Goal: Task Accomplishment & Management: Manage account settings

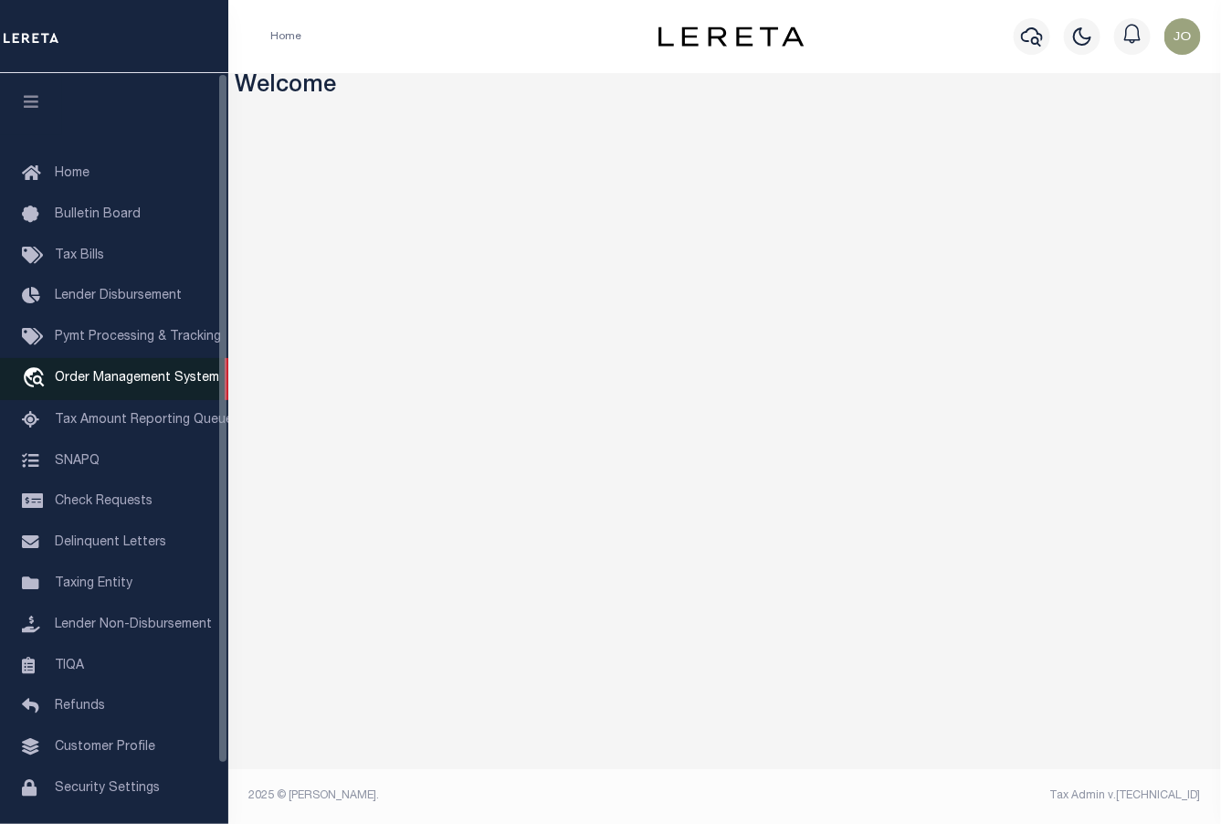
click at [124, 390] on link "travel_explore Order Management System" at bounding box center [114, 379] width 228 height 42
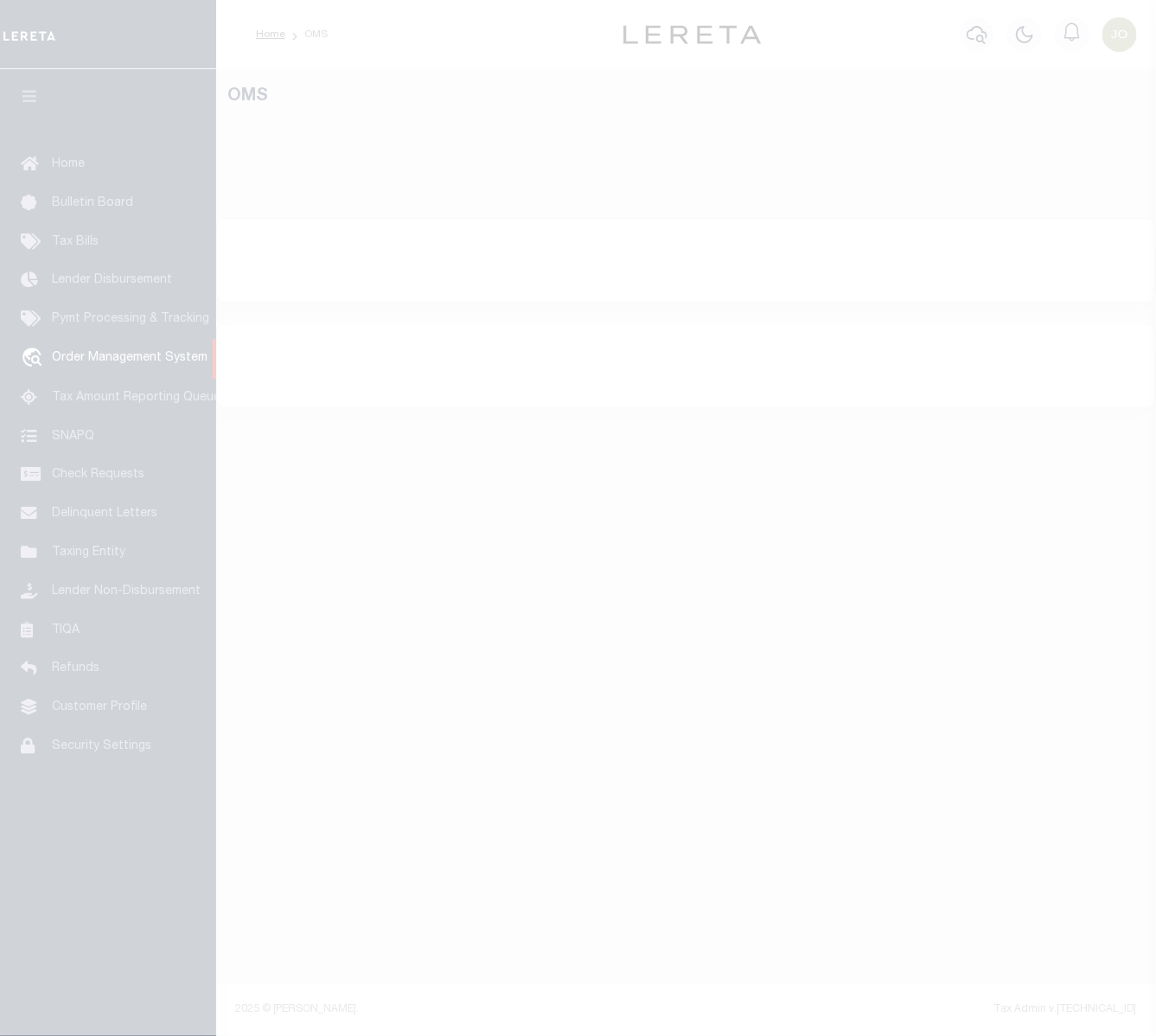
select select "200"
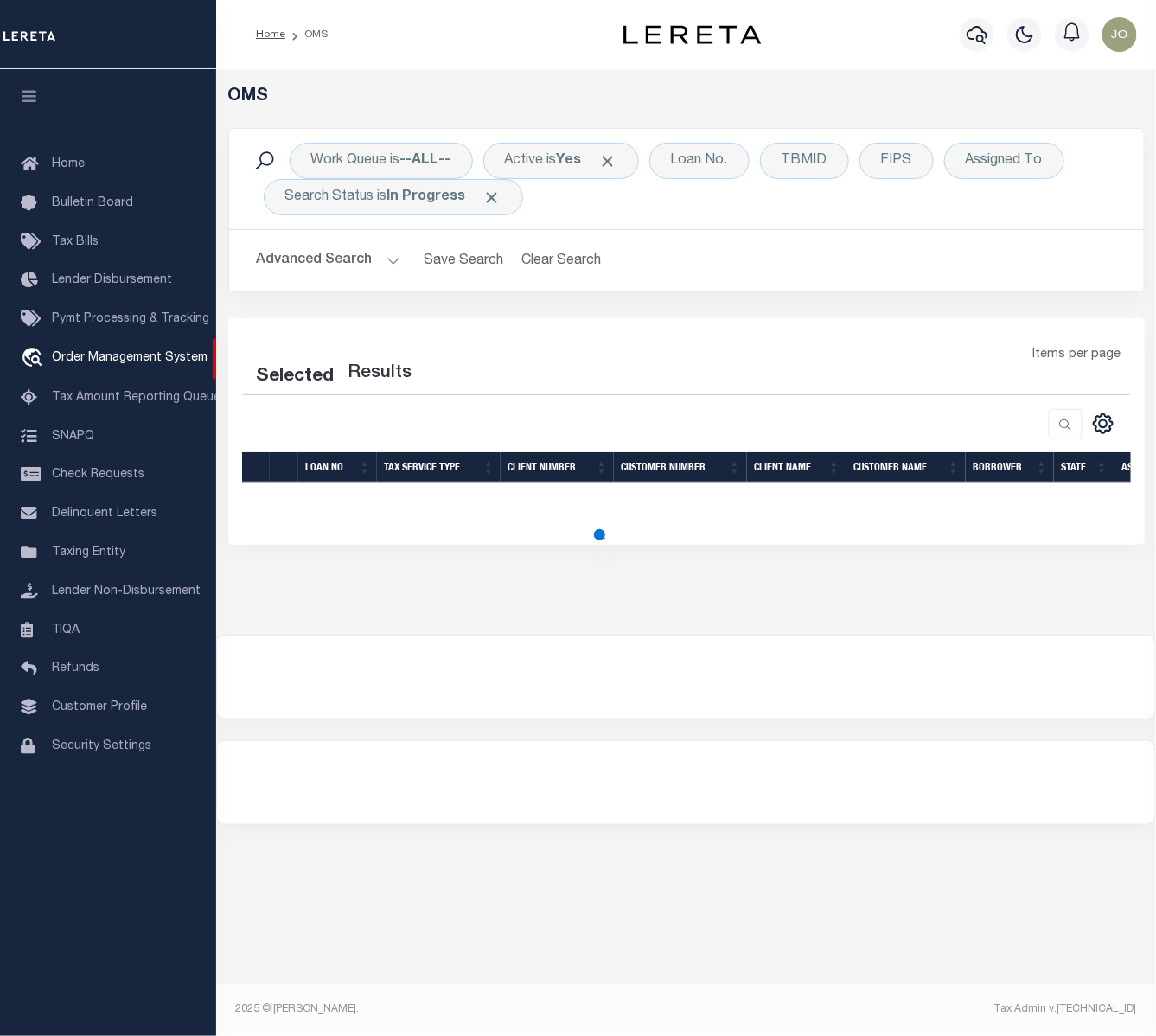
select select "200"
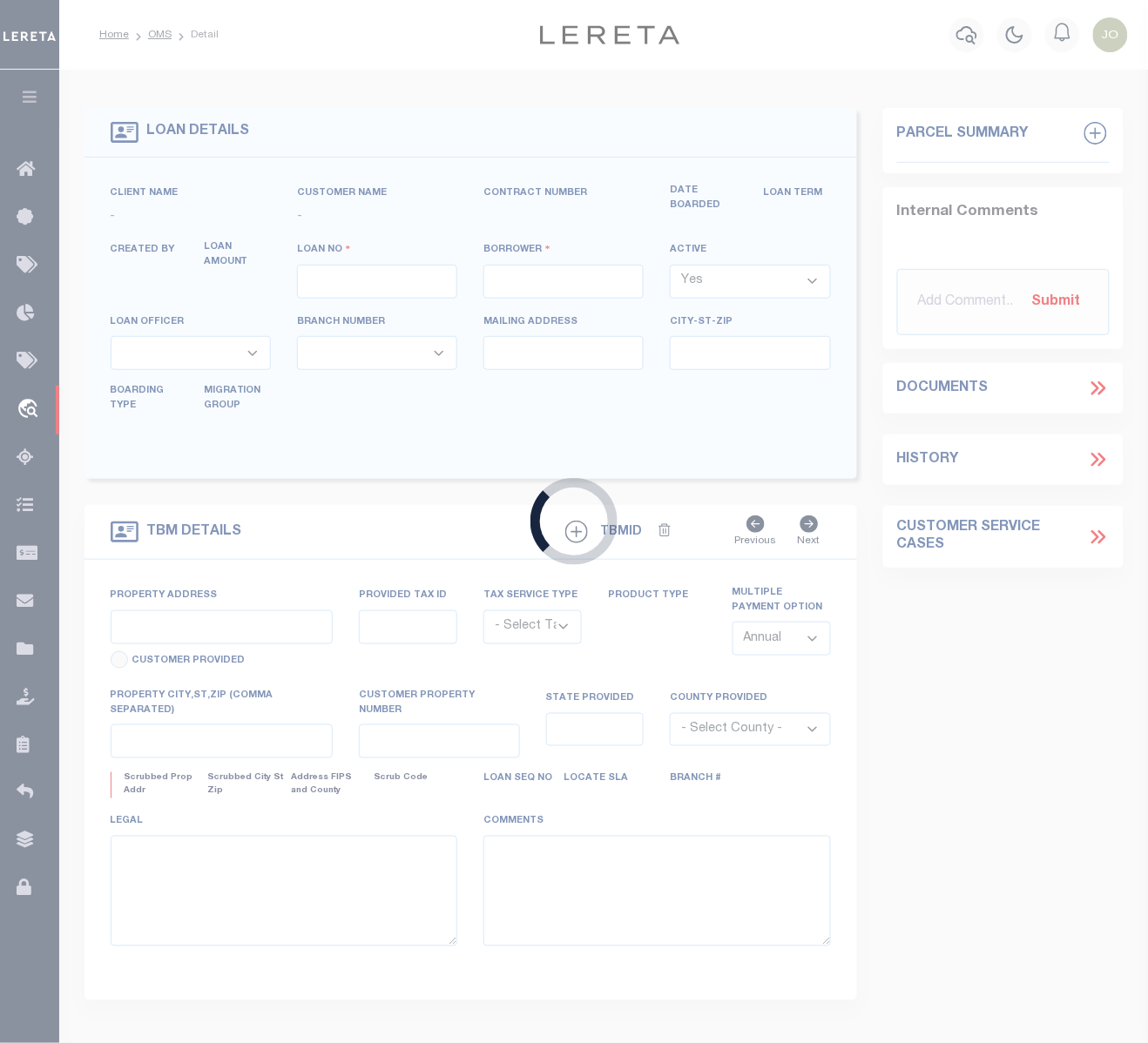
type input "714280550"
type input "BCM WHITE OAK RANCH"
select select
type input "ATTN: MICHELLE LYLE 8901 MONTICELLO DR"
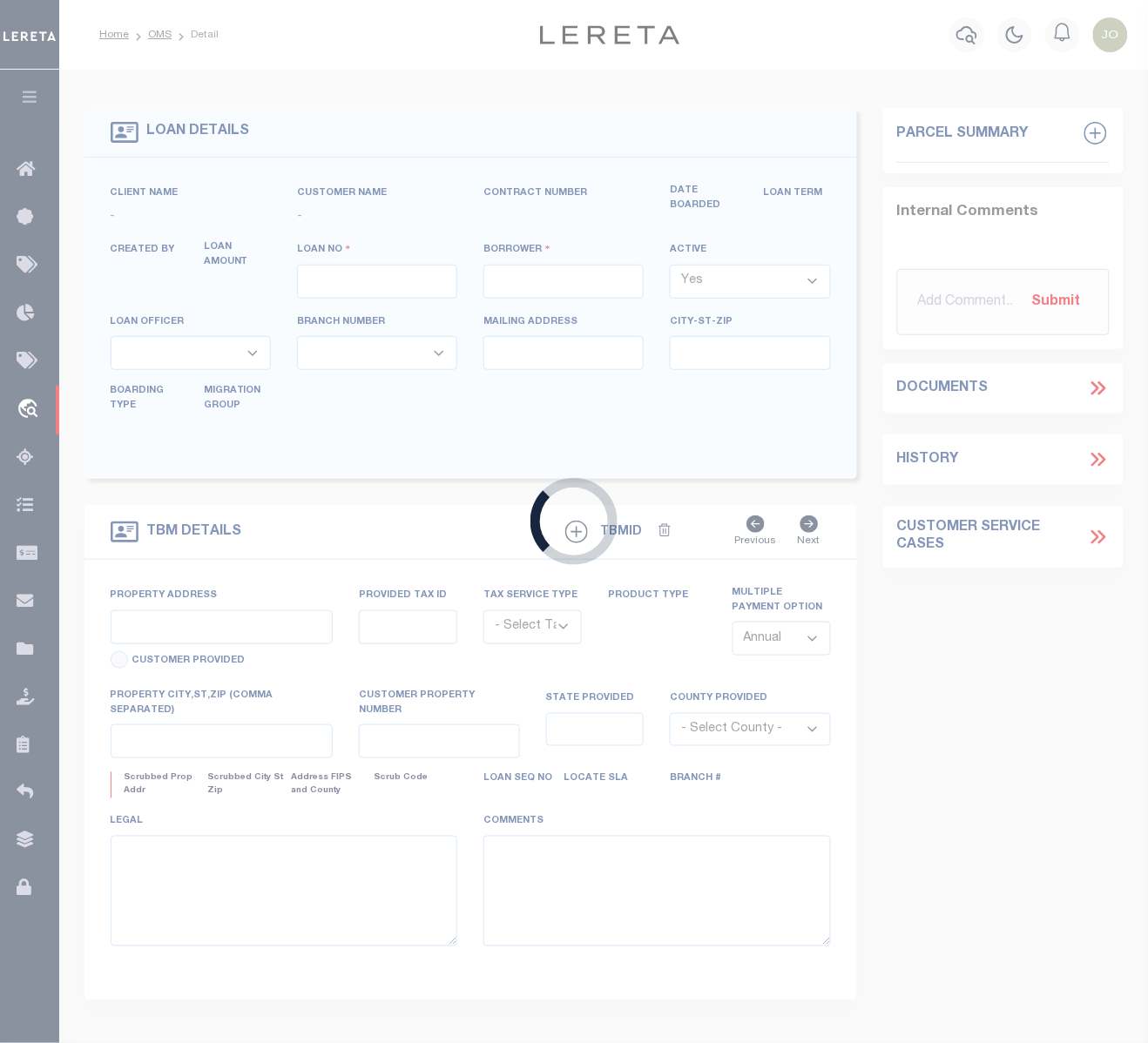
type input "TEXAS CITY TX 77591"
select select
select select "NonEscrow"
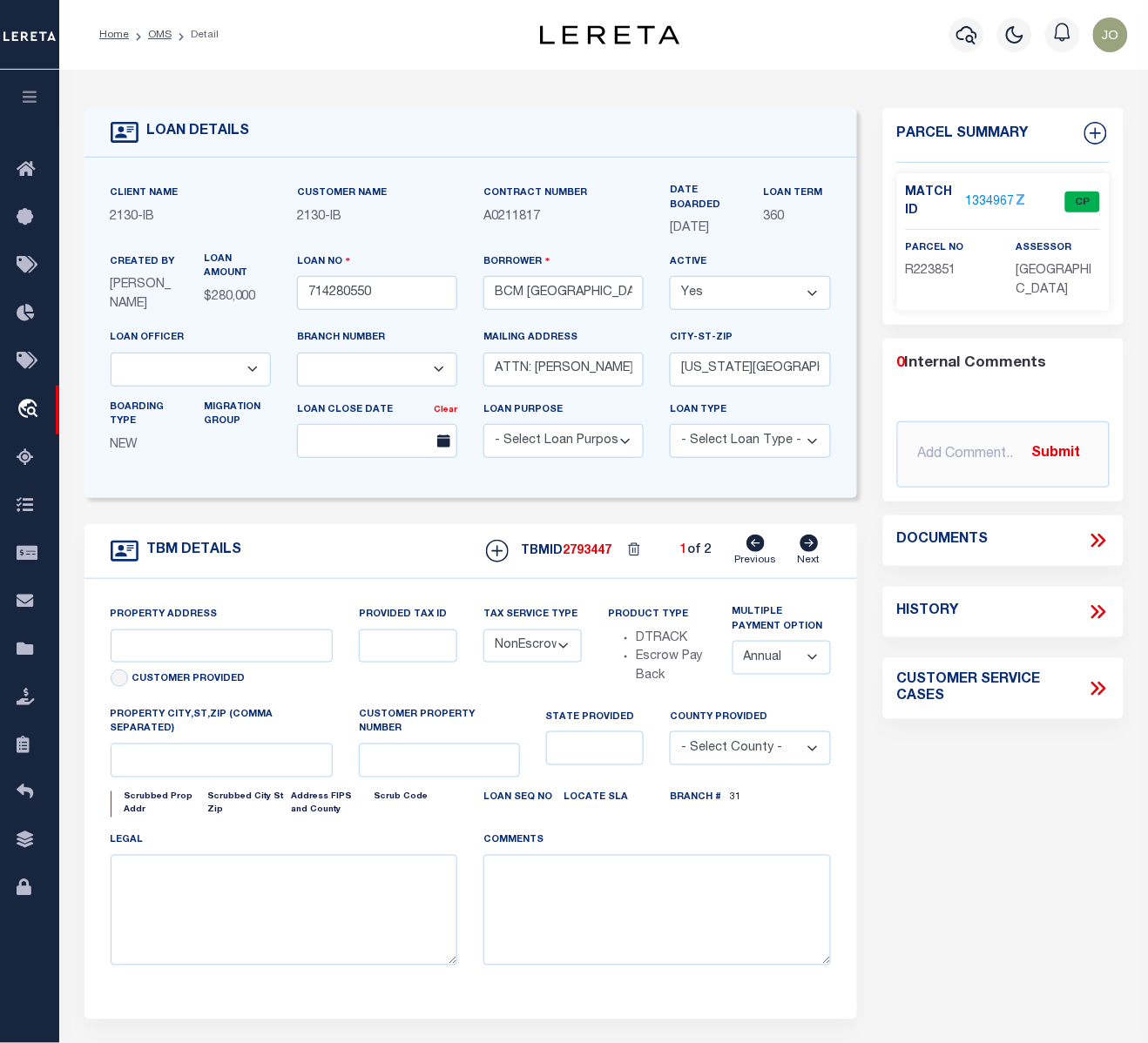
select select "7065"
type input "[STREET_ADDRESS]"
select select
type input "TEXAS CITY TX 77590"
type input "Texas"
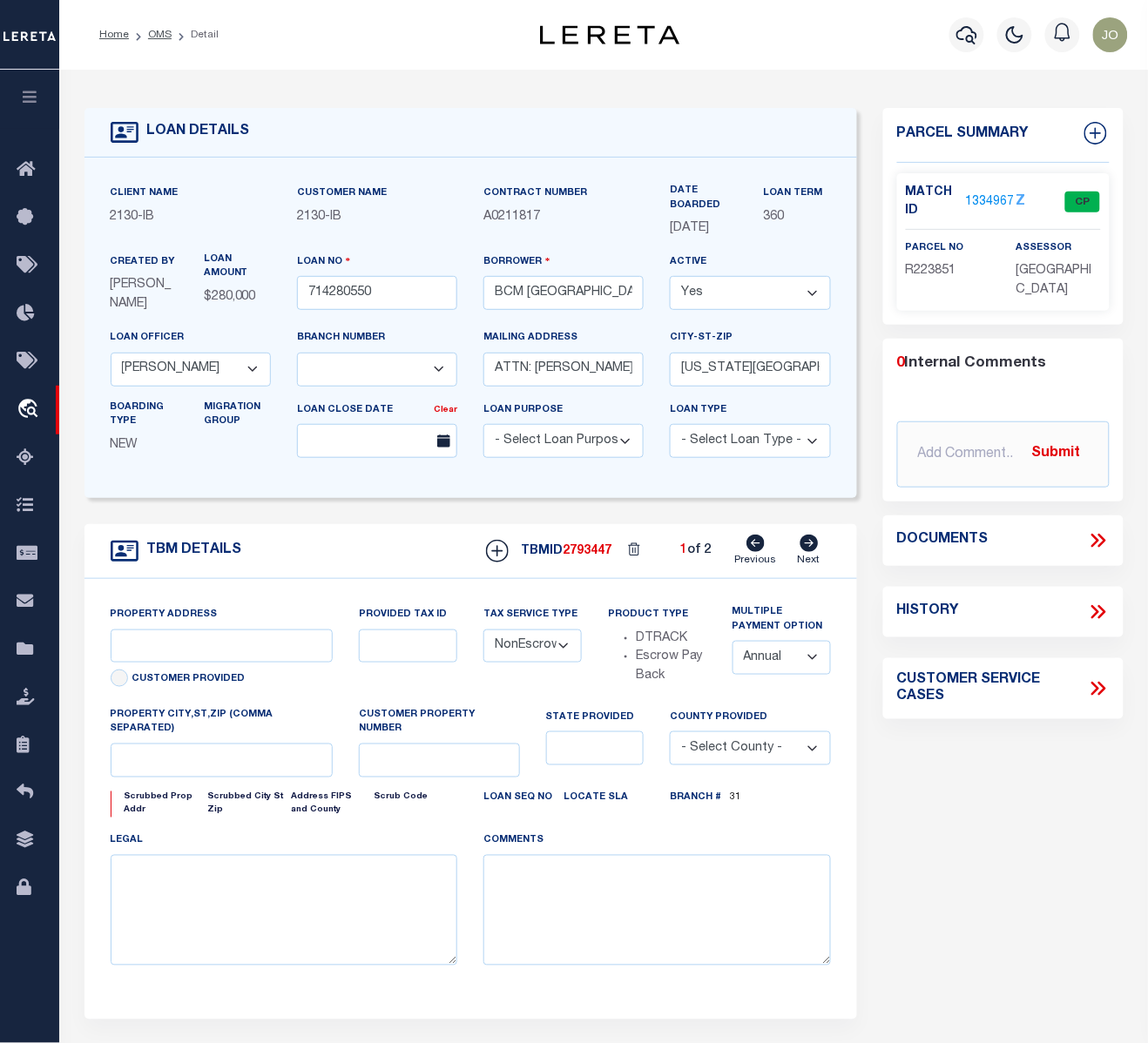
type input "TX"
select select
select select "2702"
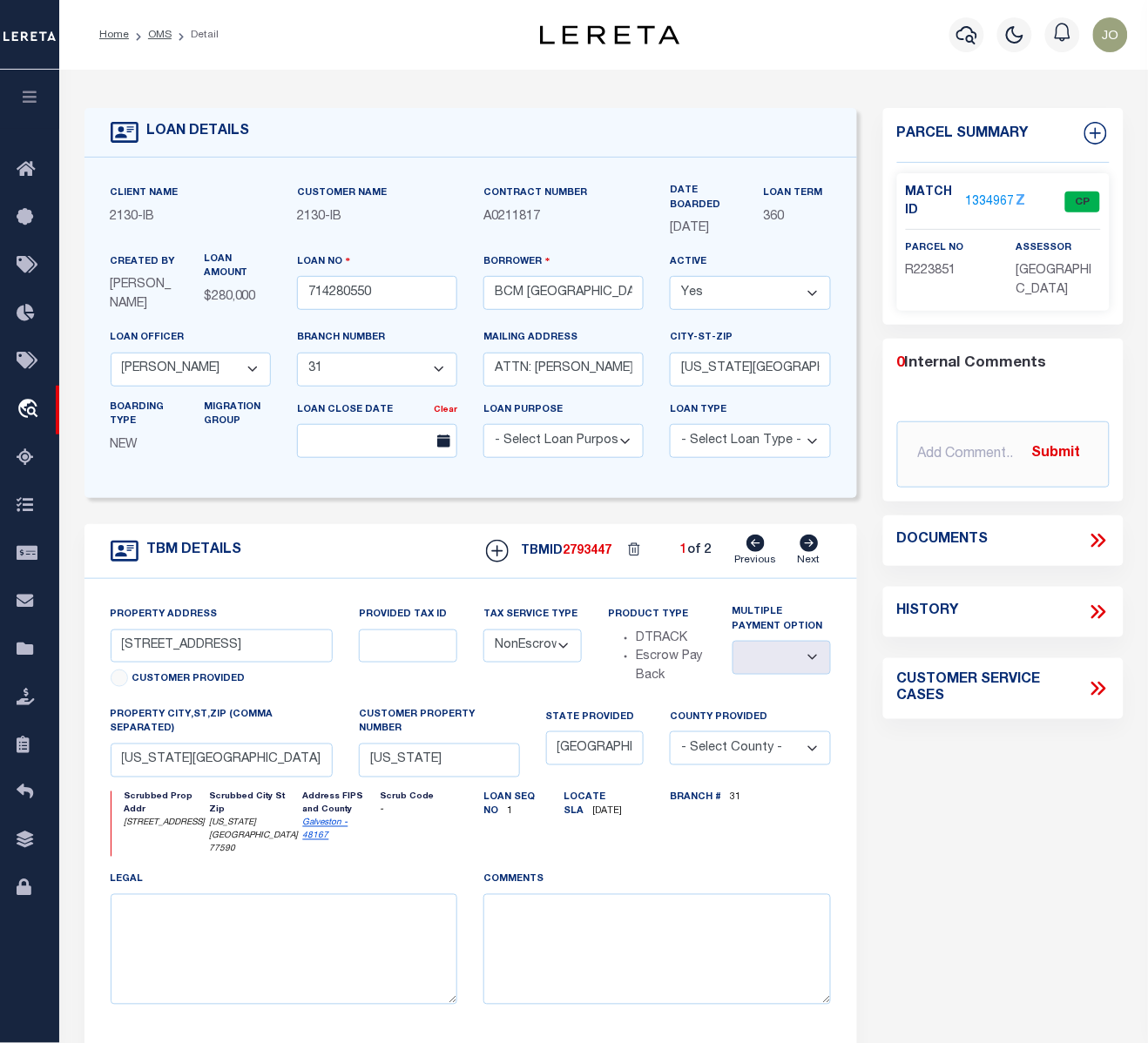
click at [1094, 558] on div "Documents" at bounding box center [1003, 541] width 240 height 51
click at [1099, 546] on icon at bounding box center [1101, 541] width 8 height 14
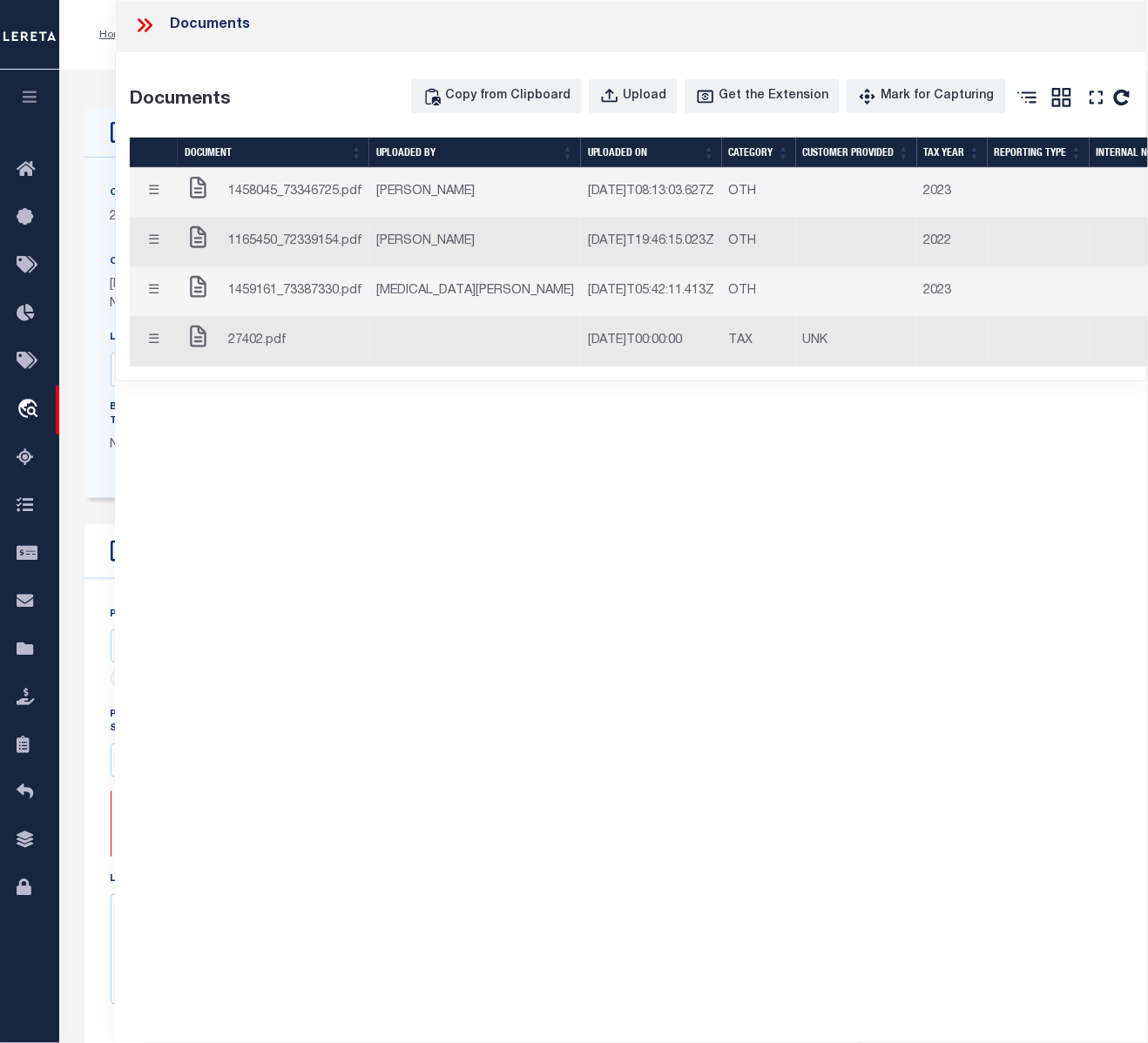
click at [151, 193] on button "☰" at bounding box center [154, 194] width 34 height 34
click at [166, 217] on td "☰ Edit Note Delete Close" at bounding box center [154, 242] width 48 height 50
click at [159, 236] on button "☰" at bounding box center [154, 243] width 34 height 34
click at [155, 209] on button "☰" at bounding box center [154, 194] width 34 height 34
click at [150, 193] on button "☰" at bounding box center [154, 194] width 34 height 34
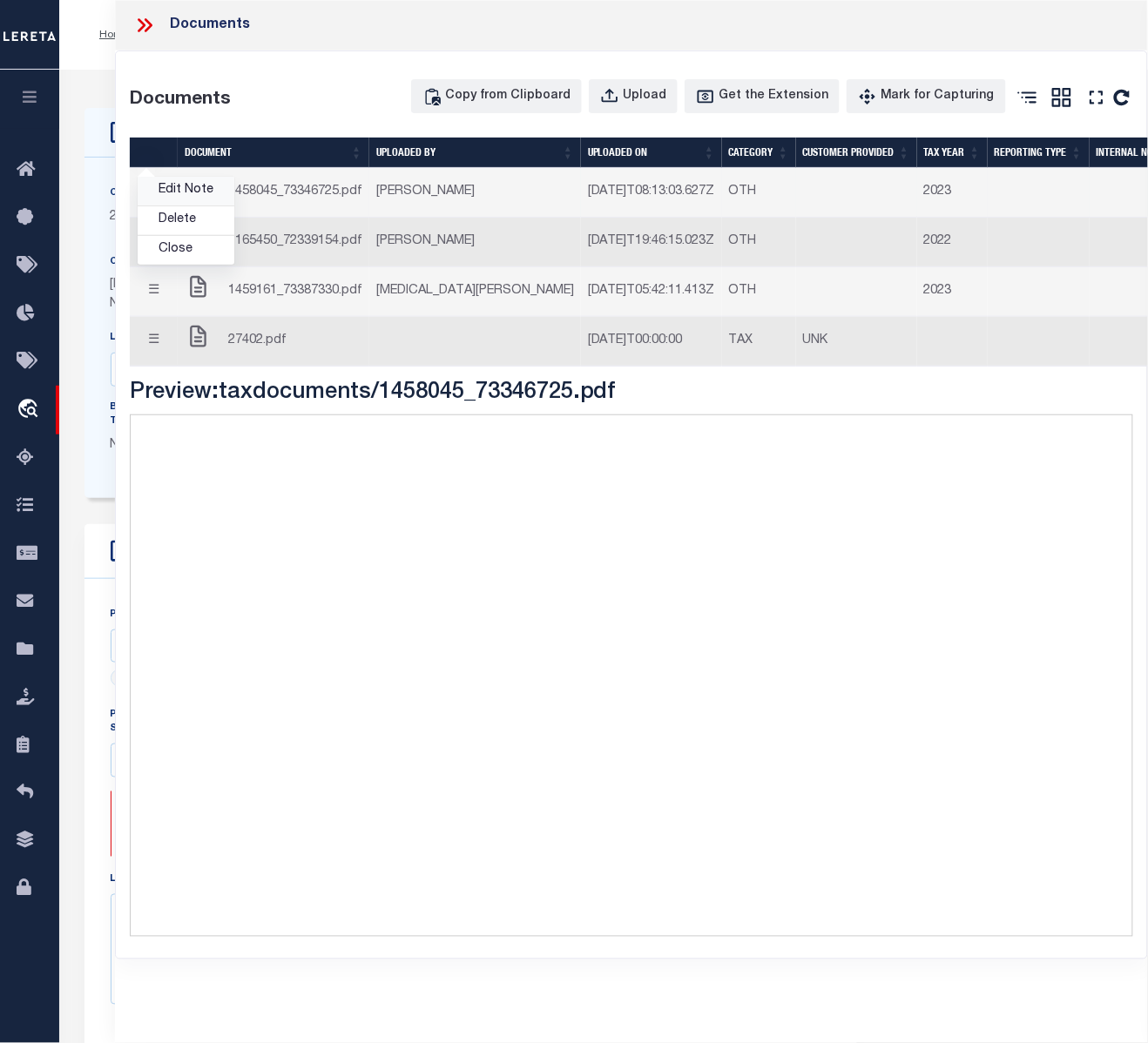
click at [163, 192] on link "Edit Note" at bounding box center [185, 191] width 96 height 29
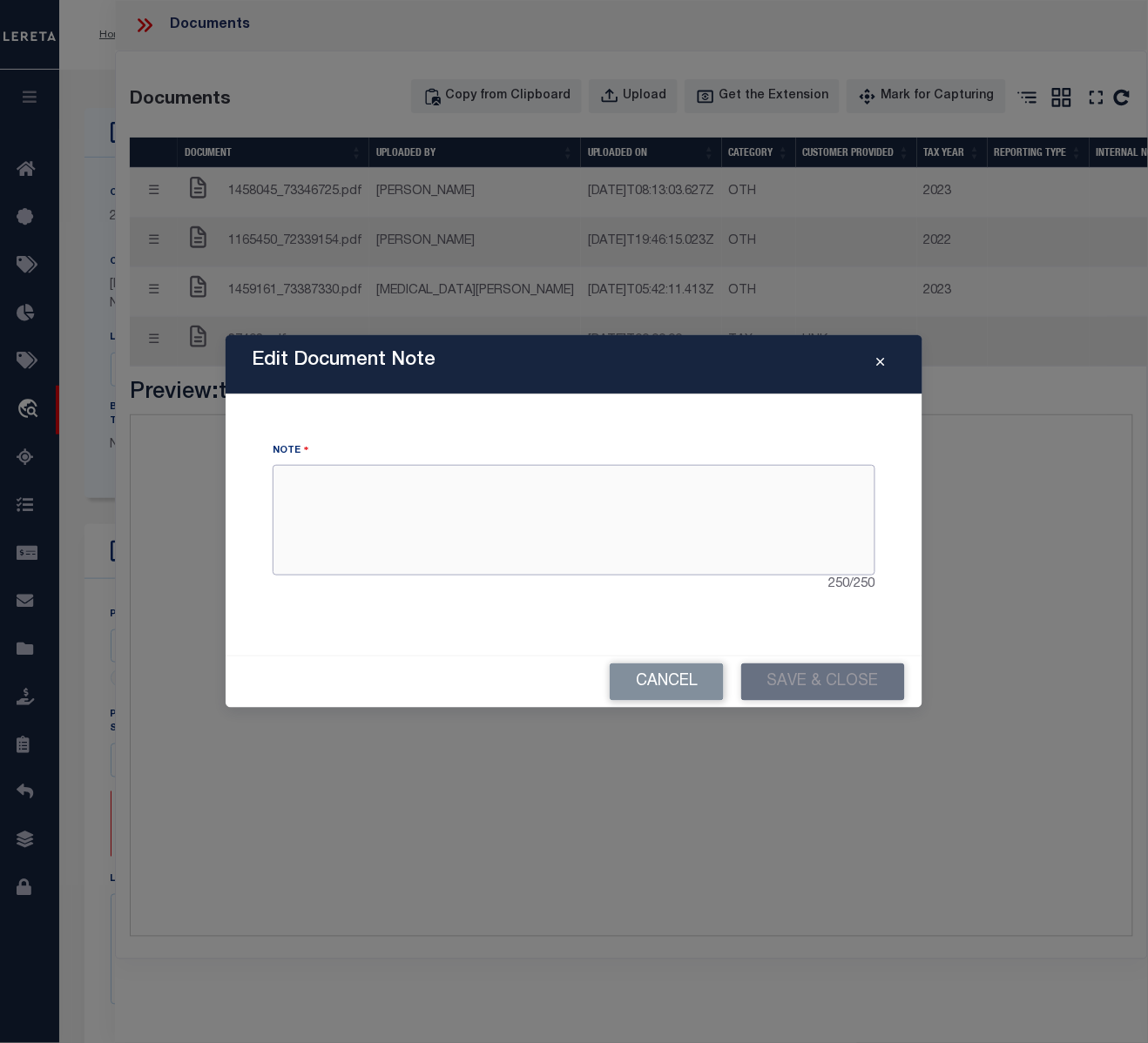
click at [416, 558] on textarea at bounding box center [574, 520] width 603 height 110
type textarea "gsgfdgdfg"
click at [886, 358] on button "Close" at bounding box center [881, 365] width 31 height 21
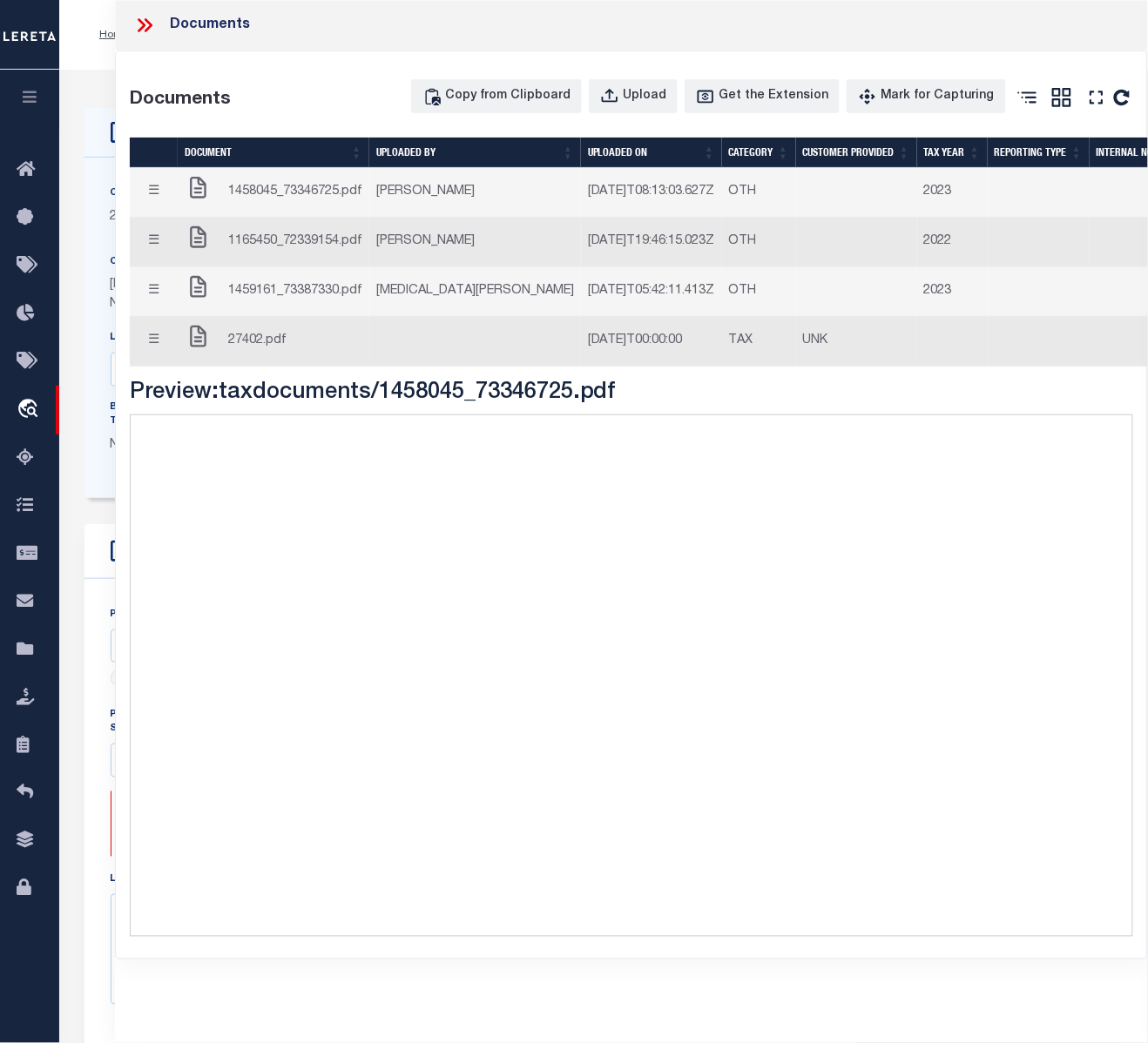
click at [146, 337] on button "☰" at bounding box center [154, 342] width 34 height 34
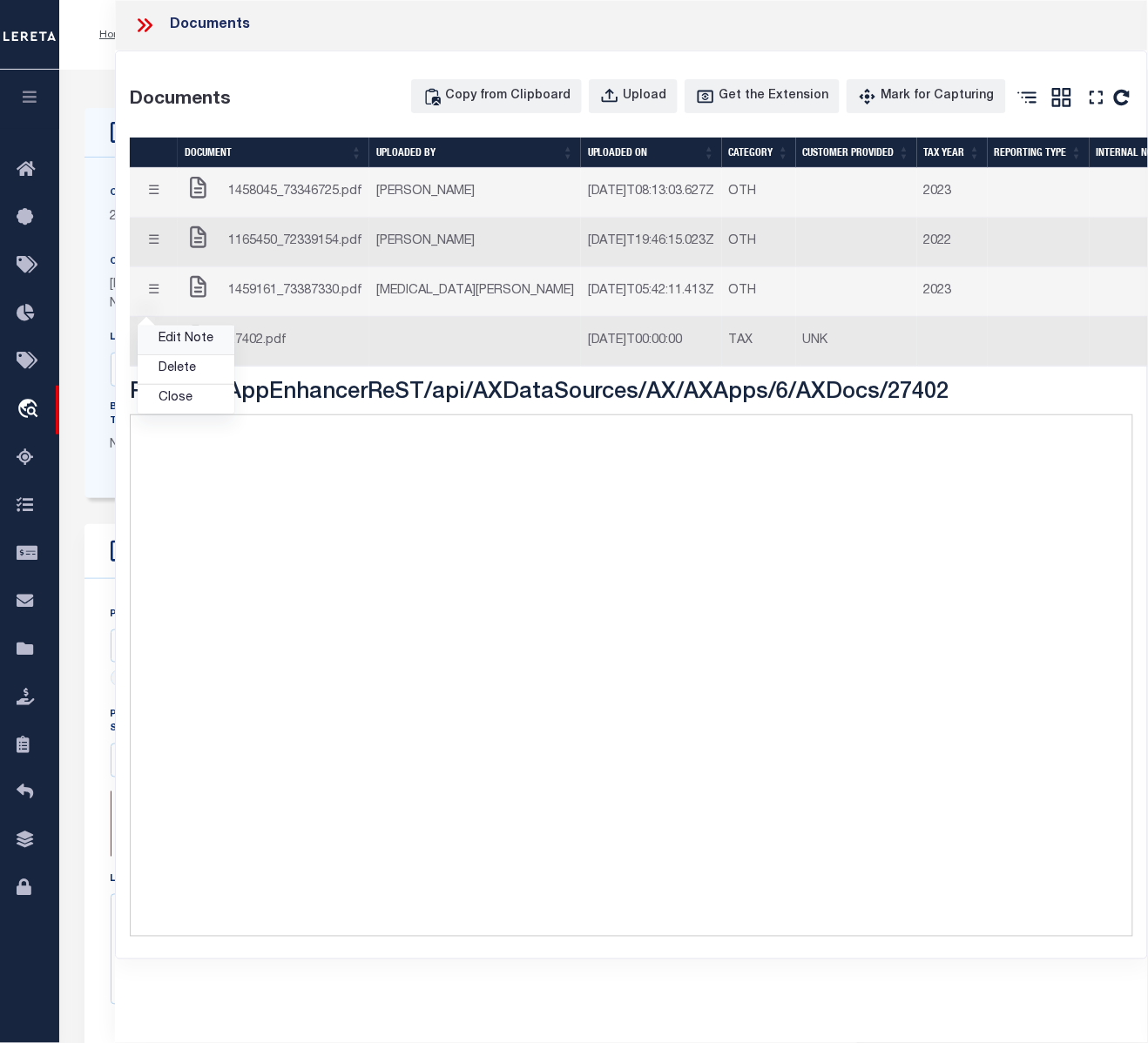
click at [181, 337] on link "Edit Note" at bounding box center [185, 340] width 96 height 29
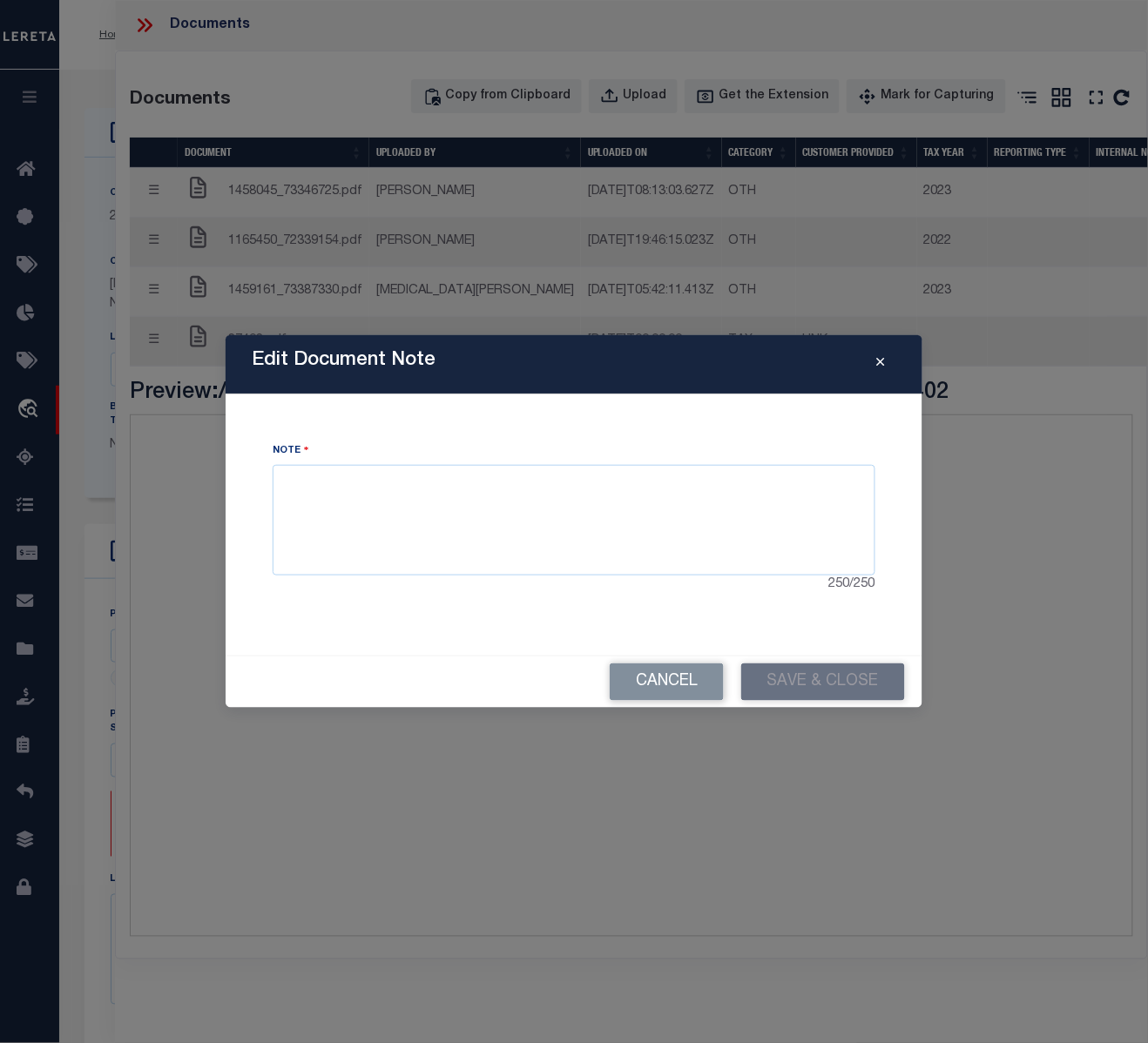
click at [532, 586] on div "250 / 250" at bounding box center [574, 585] width 603 height 19
drag, startPoint x: 532, startPoint y: 568, endPoint x: 528, endPoint y: 559, distance: 9.8
click at [531, 568] on textarea at bounding box center [574, 520] width 603 height 110
click at [525, 553] on textarea at bounding box center [574, 520] width 603 height 110
type textarea "dgfdgdfgdfgdfgd"
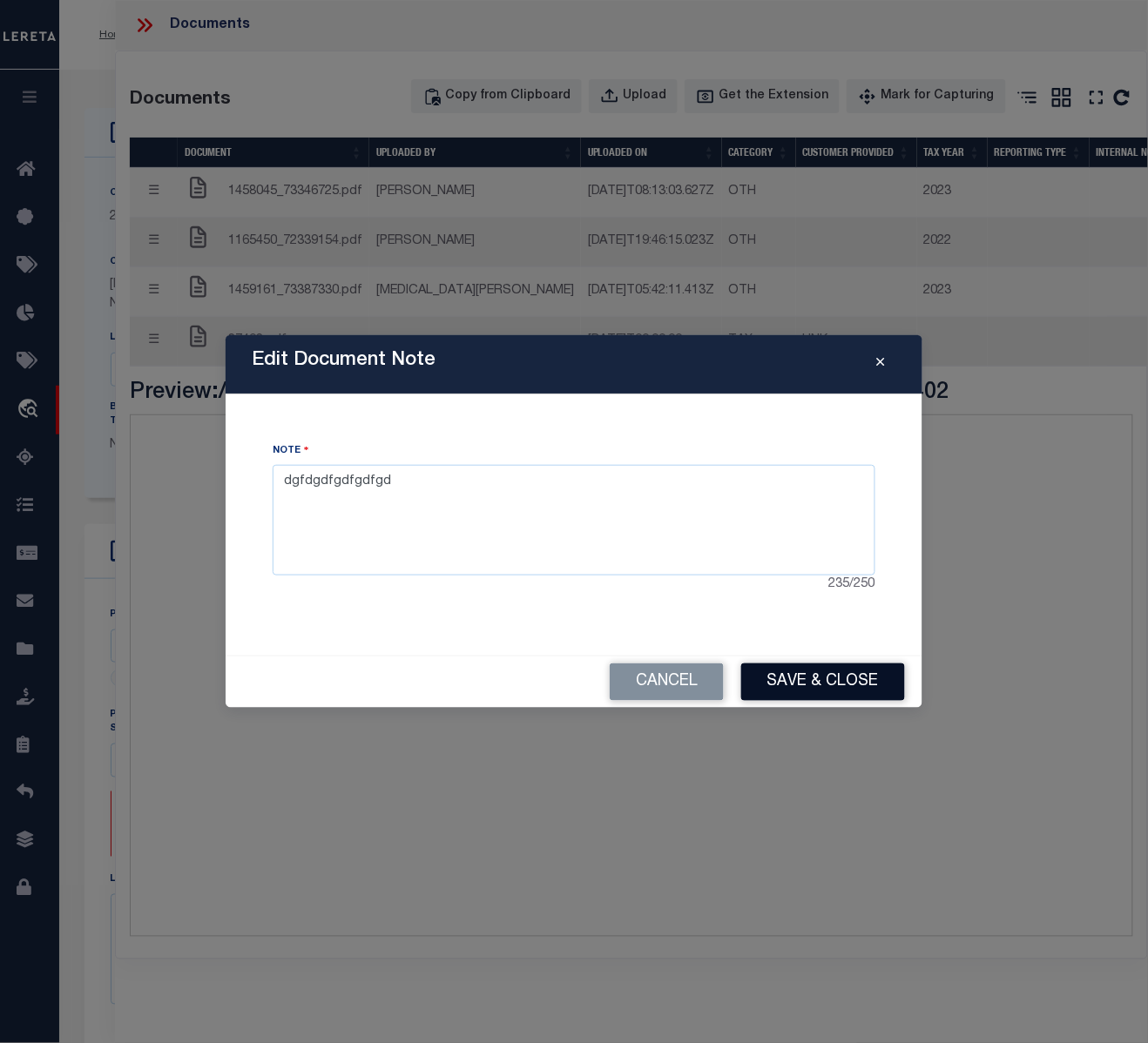
click at [851, 699] on button "Save & Close" at bounding box center [823, 682] width 164 height 37
click at [777, 690] on button "Save & Close" at bounding box center [823, 682] width 164 height 37
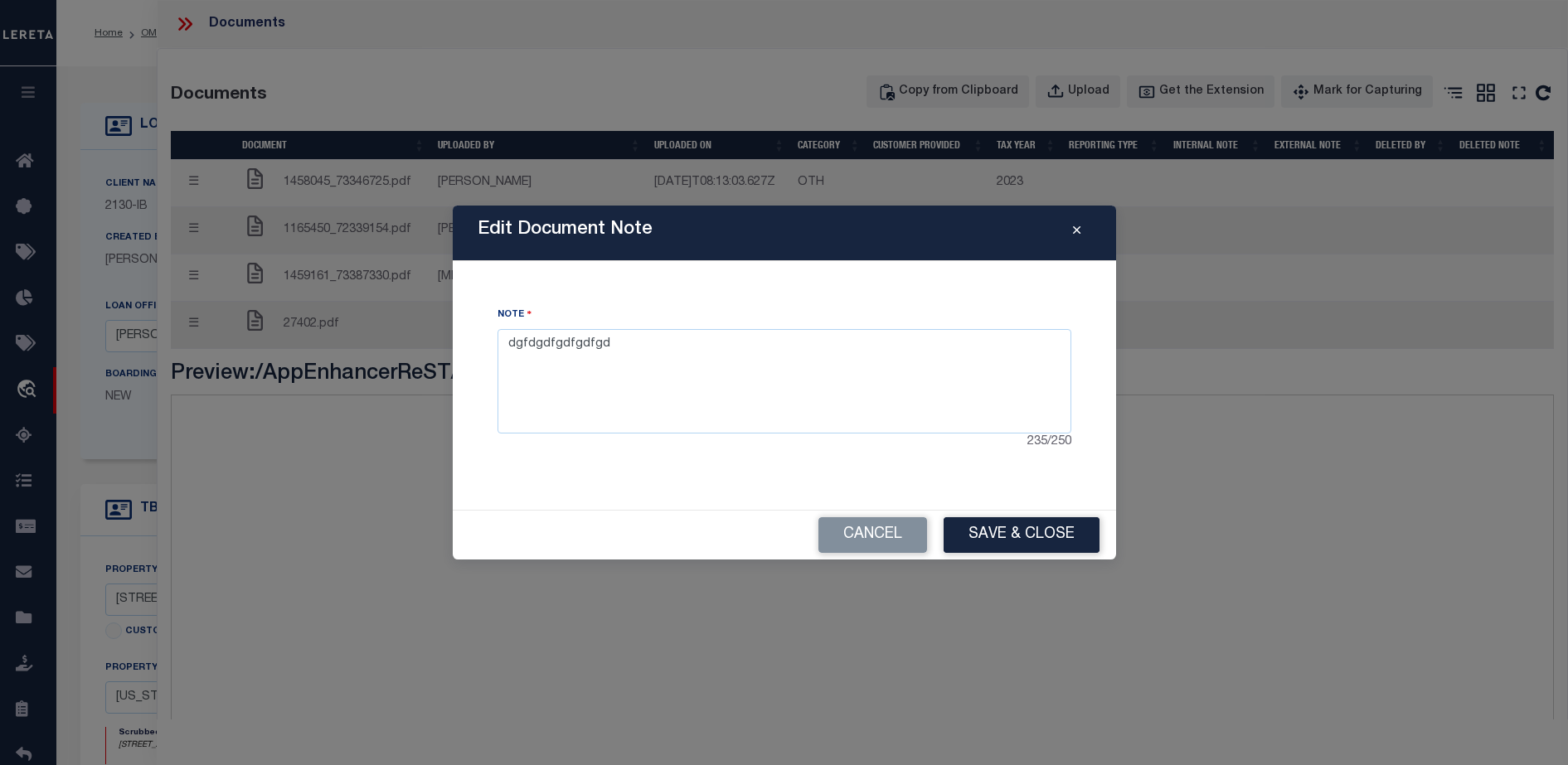
click at [1066, 226] on button "Close" at bounding box center [1076, 233] width 29 height 20
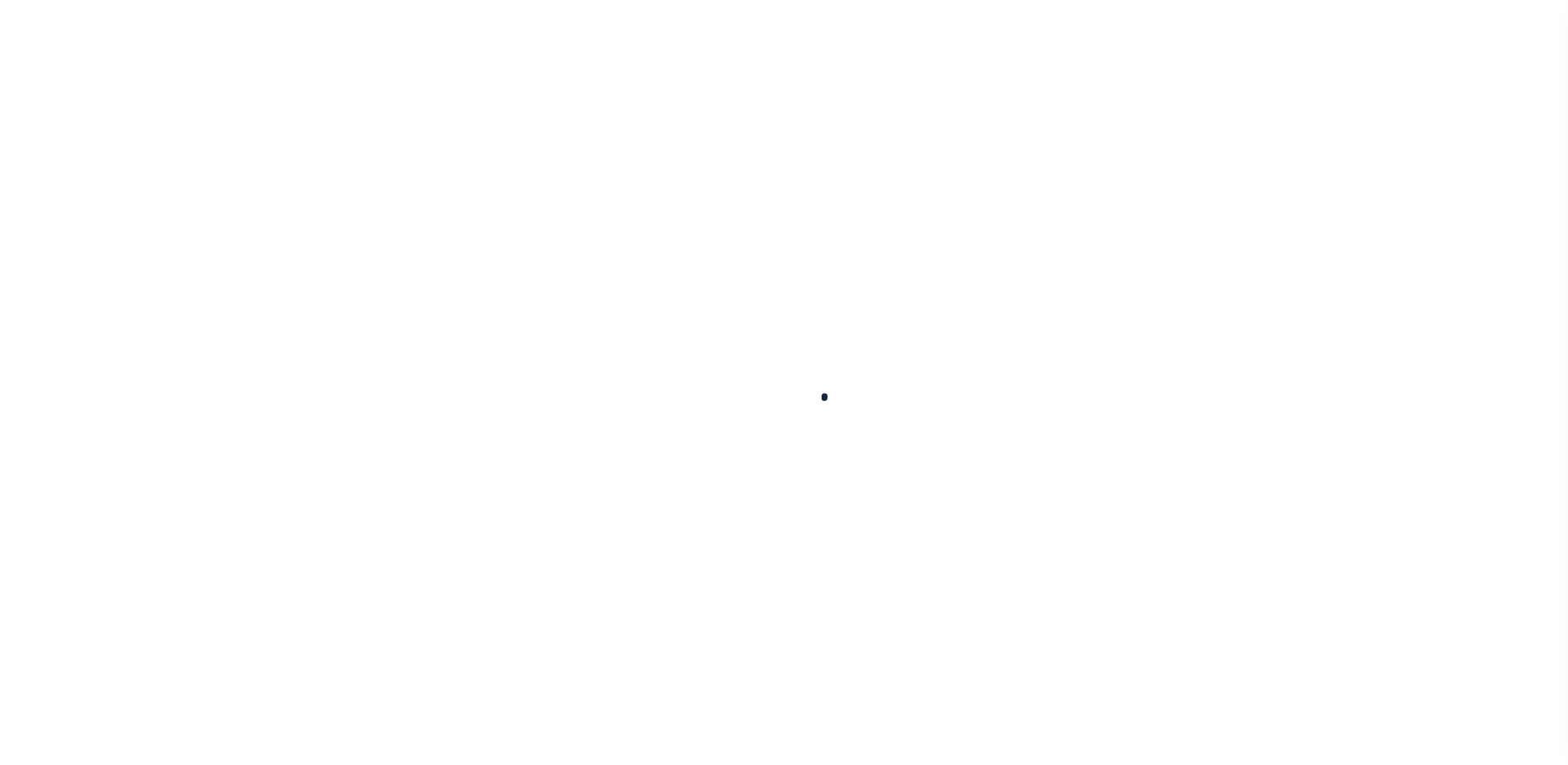
select select "NonEscrow"
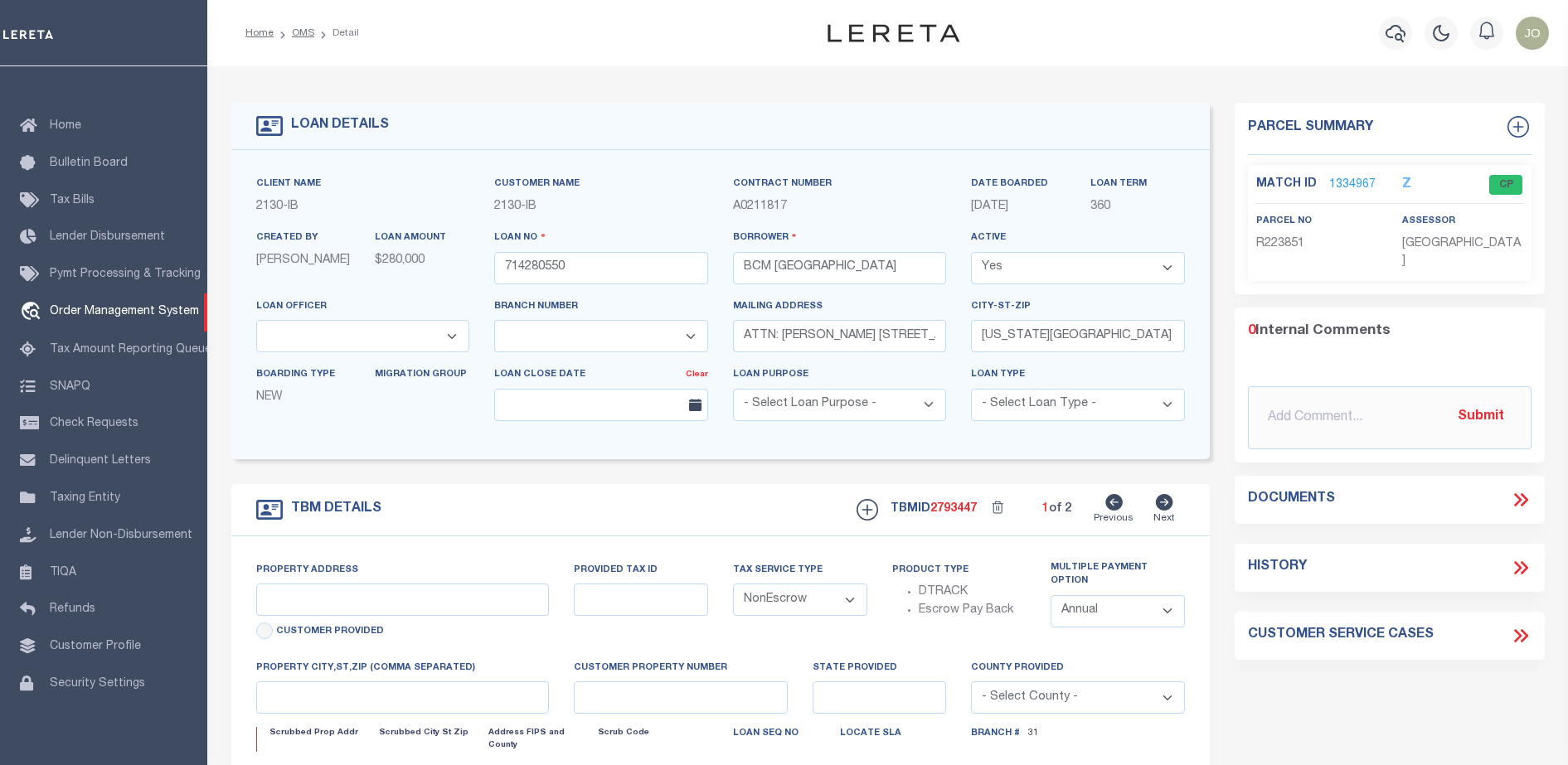
select select "2702"
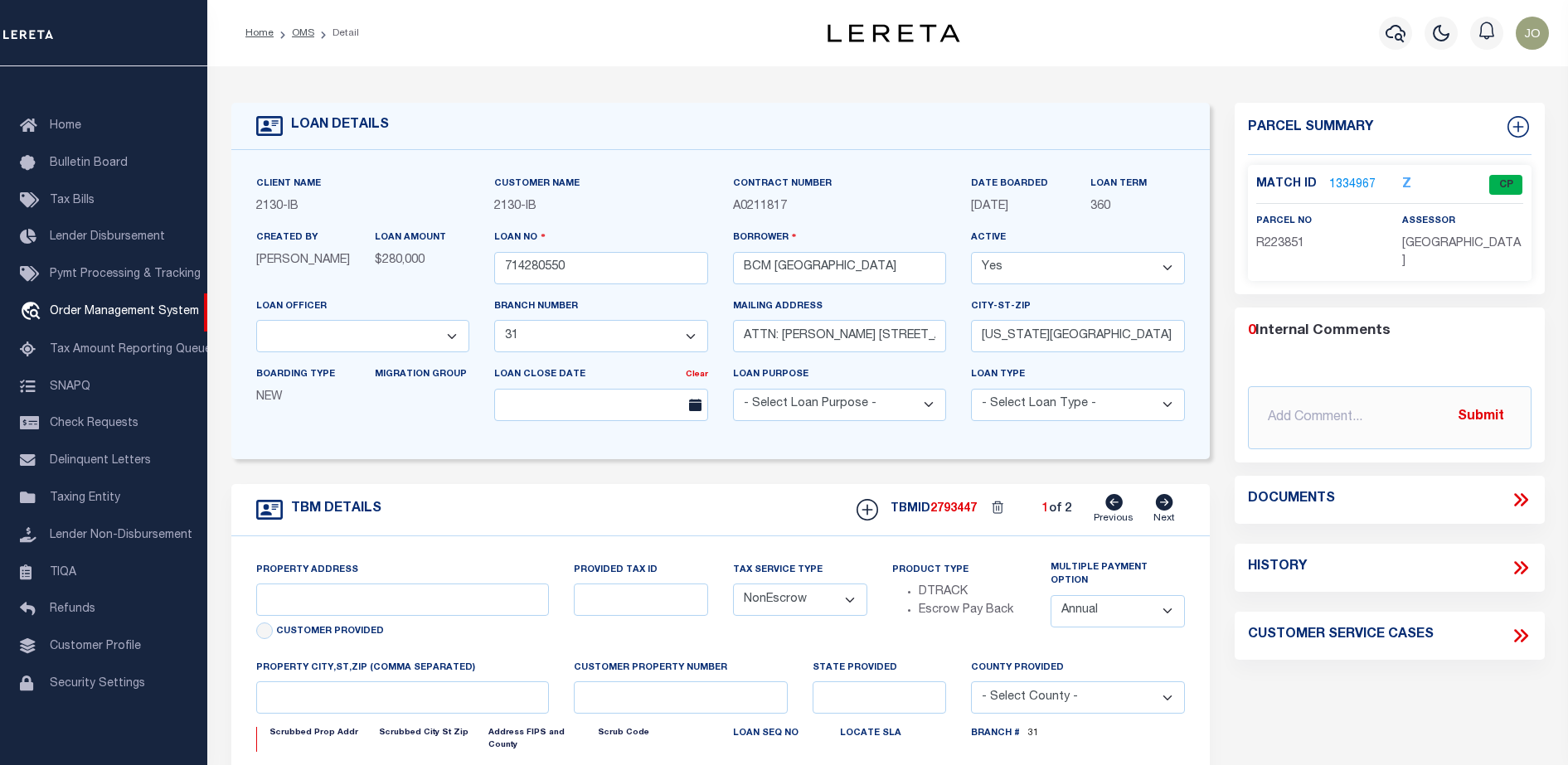
select select "7065"
type input "1214 9TH ST"
select select
type input "TEXAS CITY TX 77590"
type input "Texas"
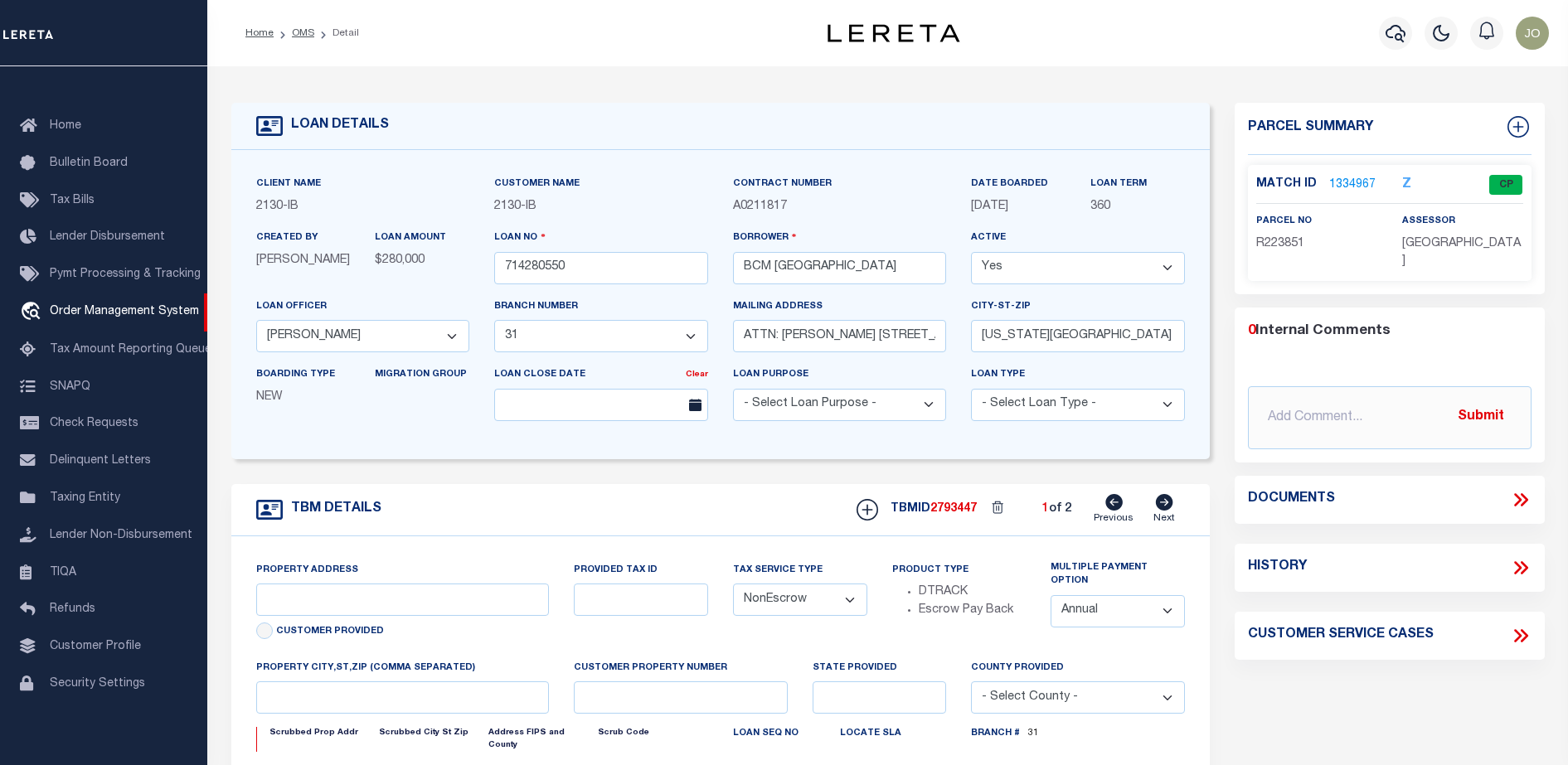
type input "TX"
select select
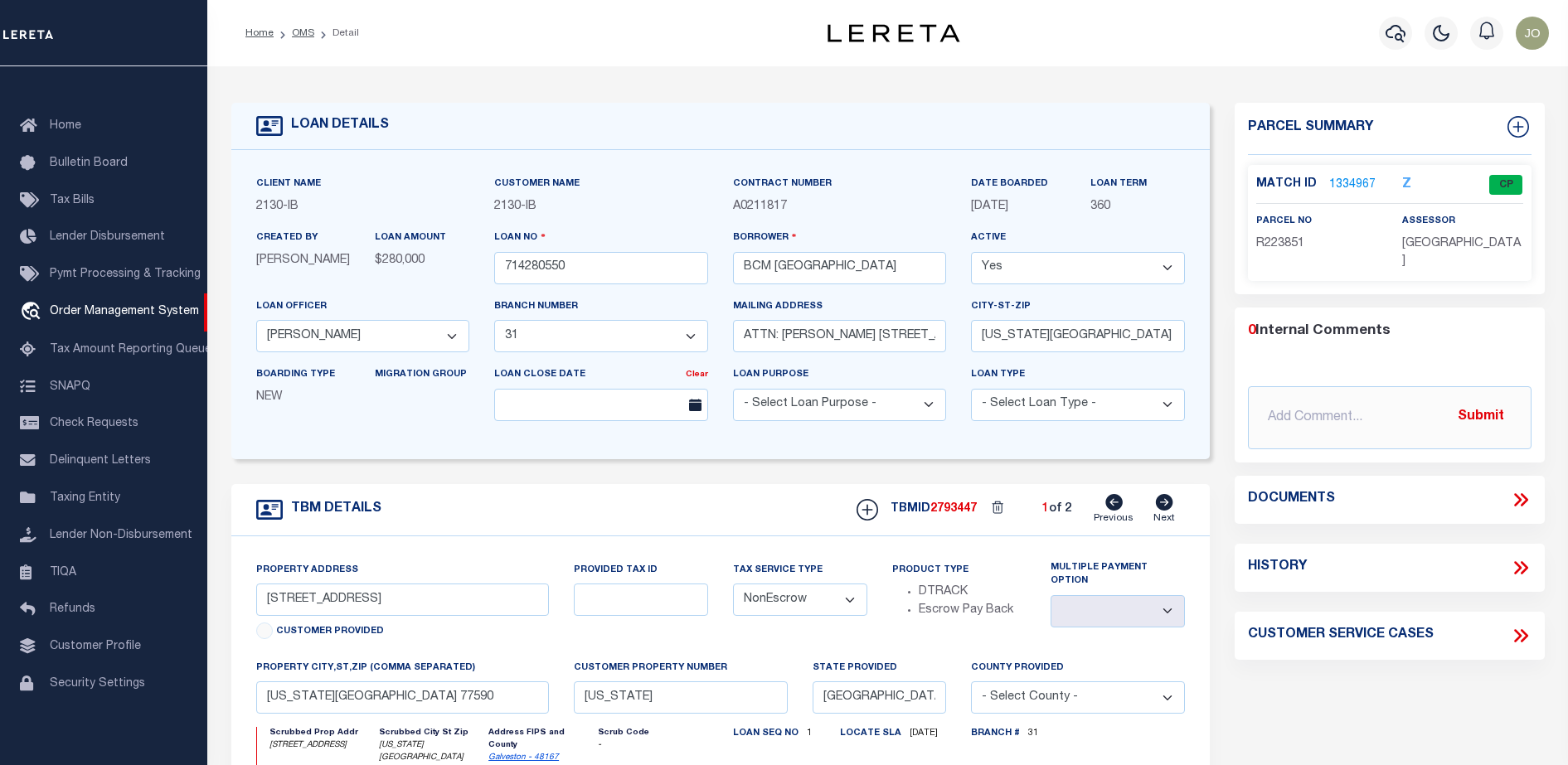
click at [1524, 491] on icon at bounding box center [1521, 500] width 22 height 22
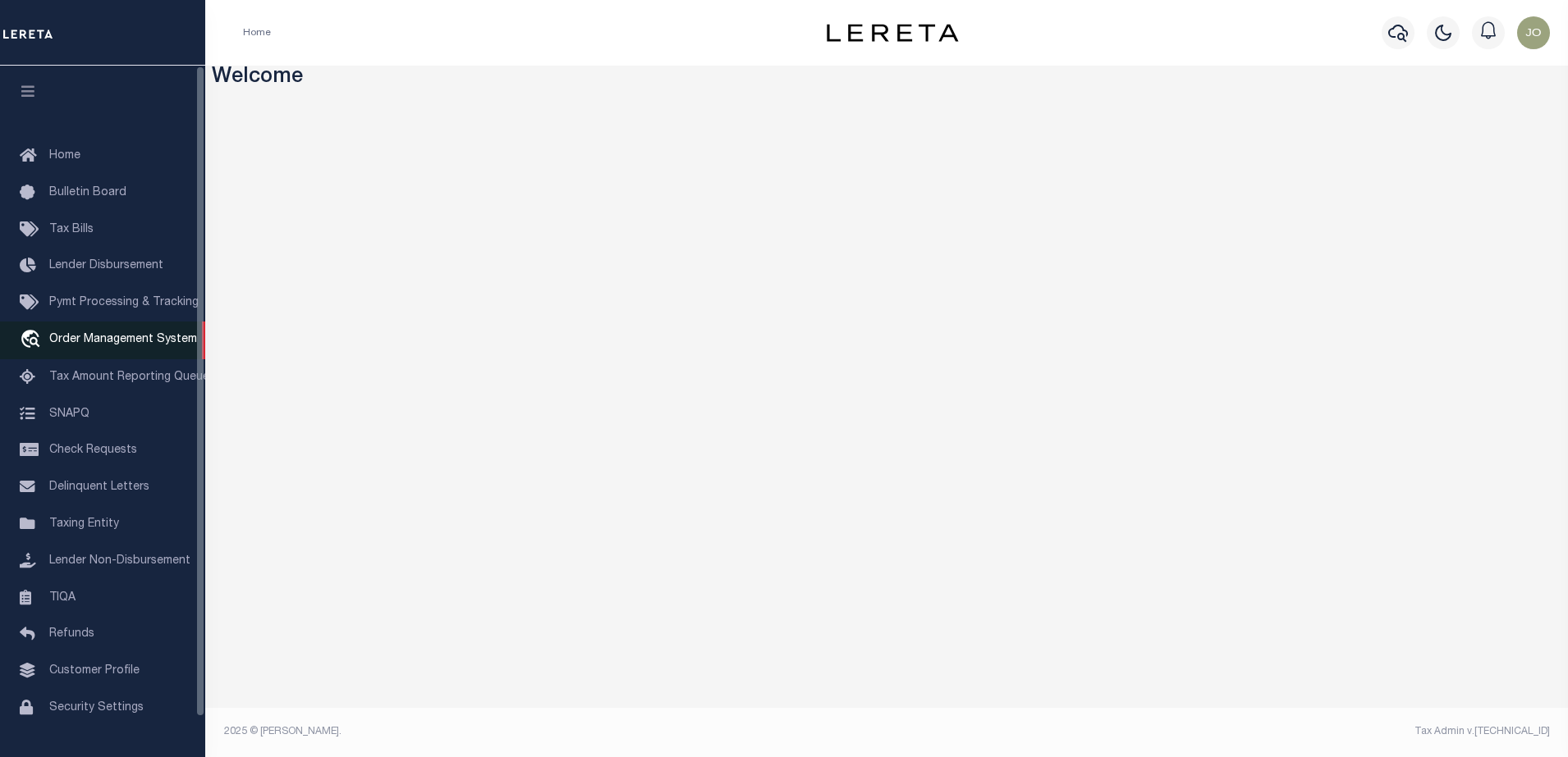
click at [103, 346] on span "Order Management System" at bounding box center [123, 339] width 147 height 12
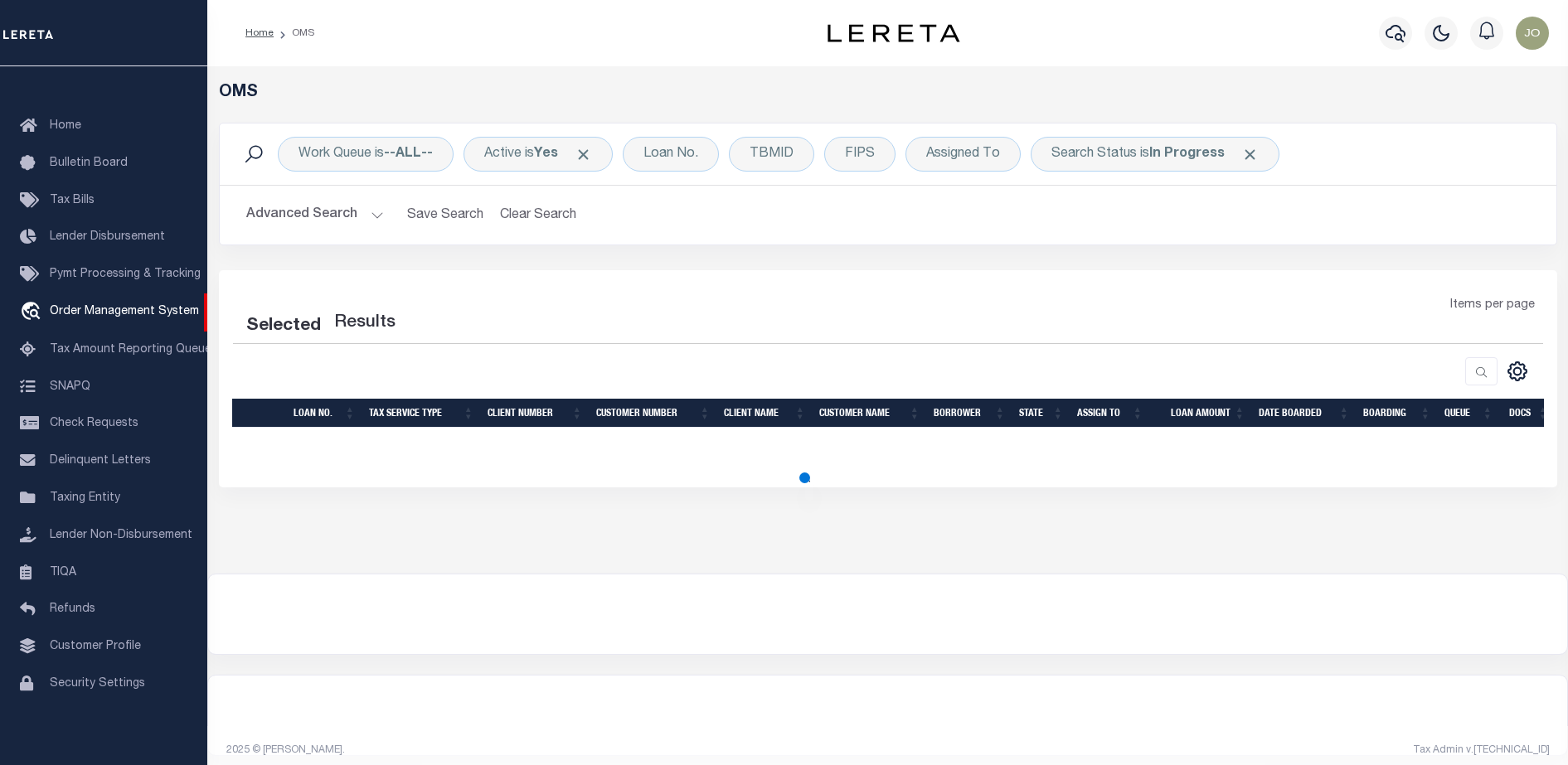
scroll to position [11, 0]
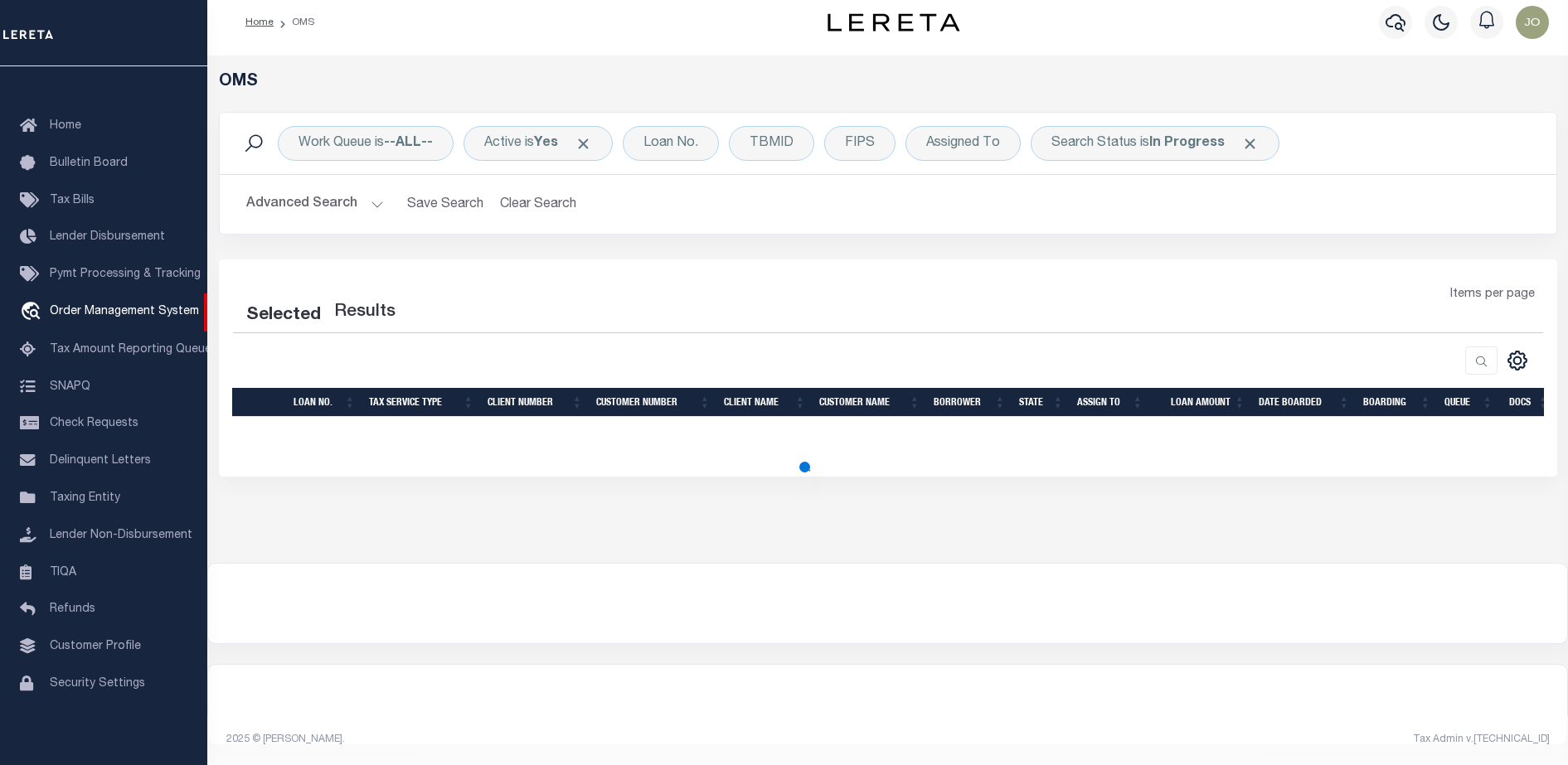
select select "200"
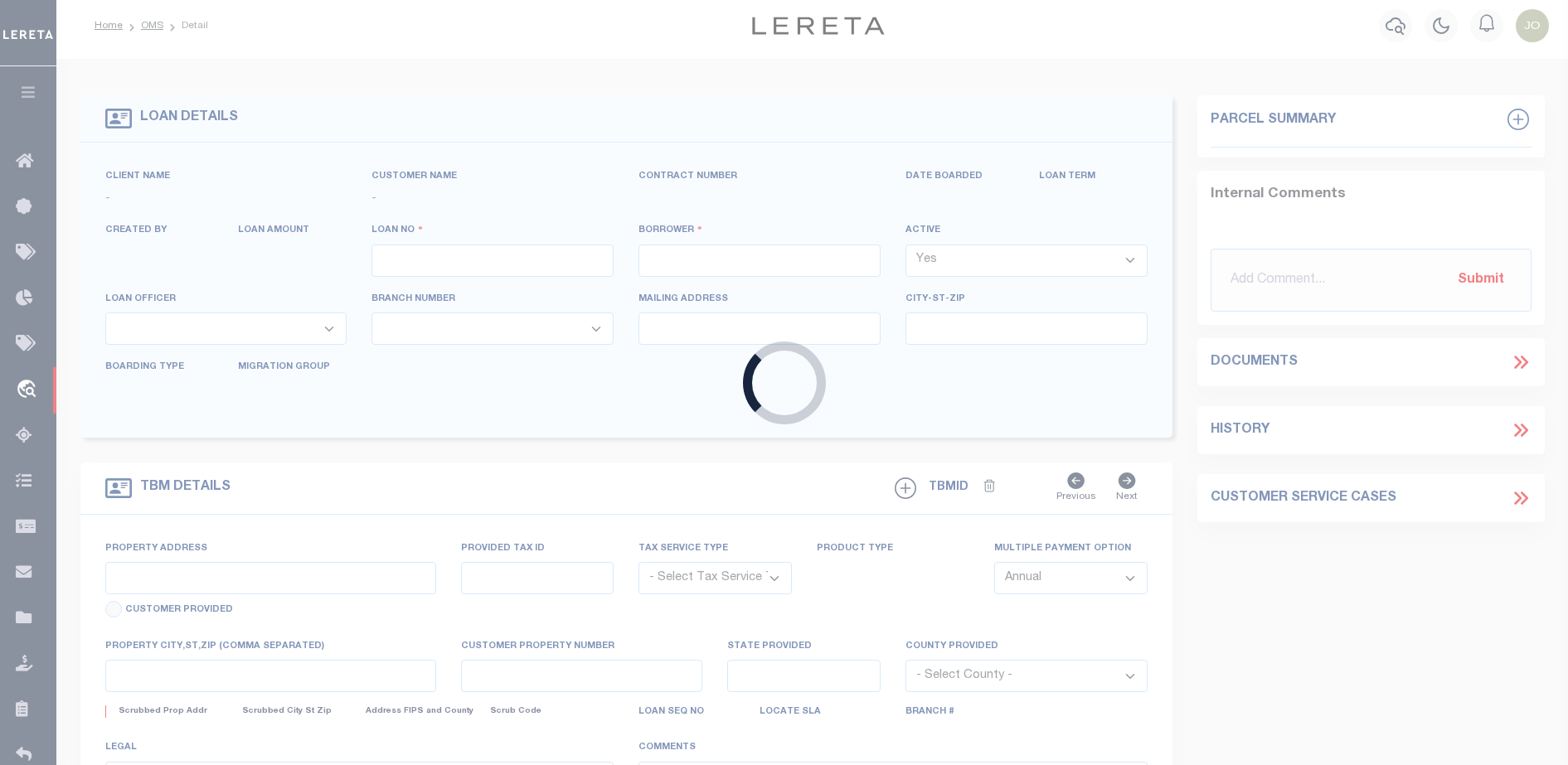
type input "714280550"
type input "BCM [GEOGRAPHIC_DATA]"
select select
type input "ATTN: [PERSON_NAME] [STREET_ADDRESS]"
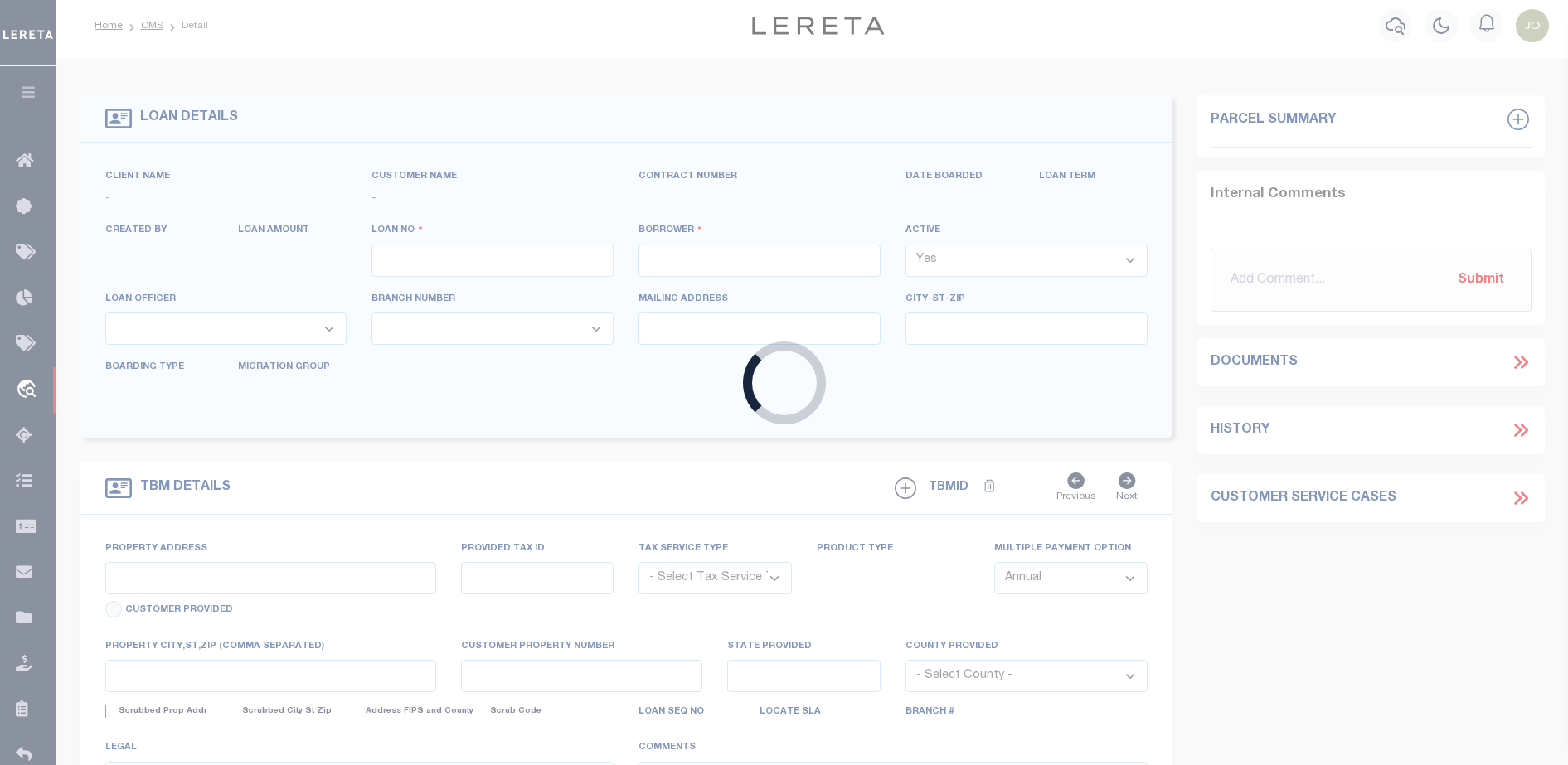
type input "[US_STATE][GEOGRAPHIC_DATA] 77591"
select select
select select "NonEscrow"
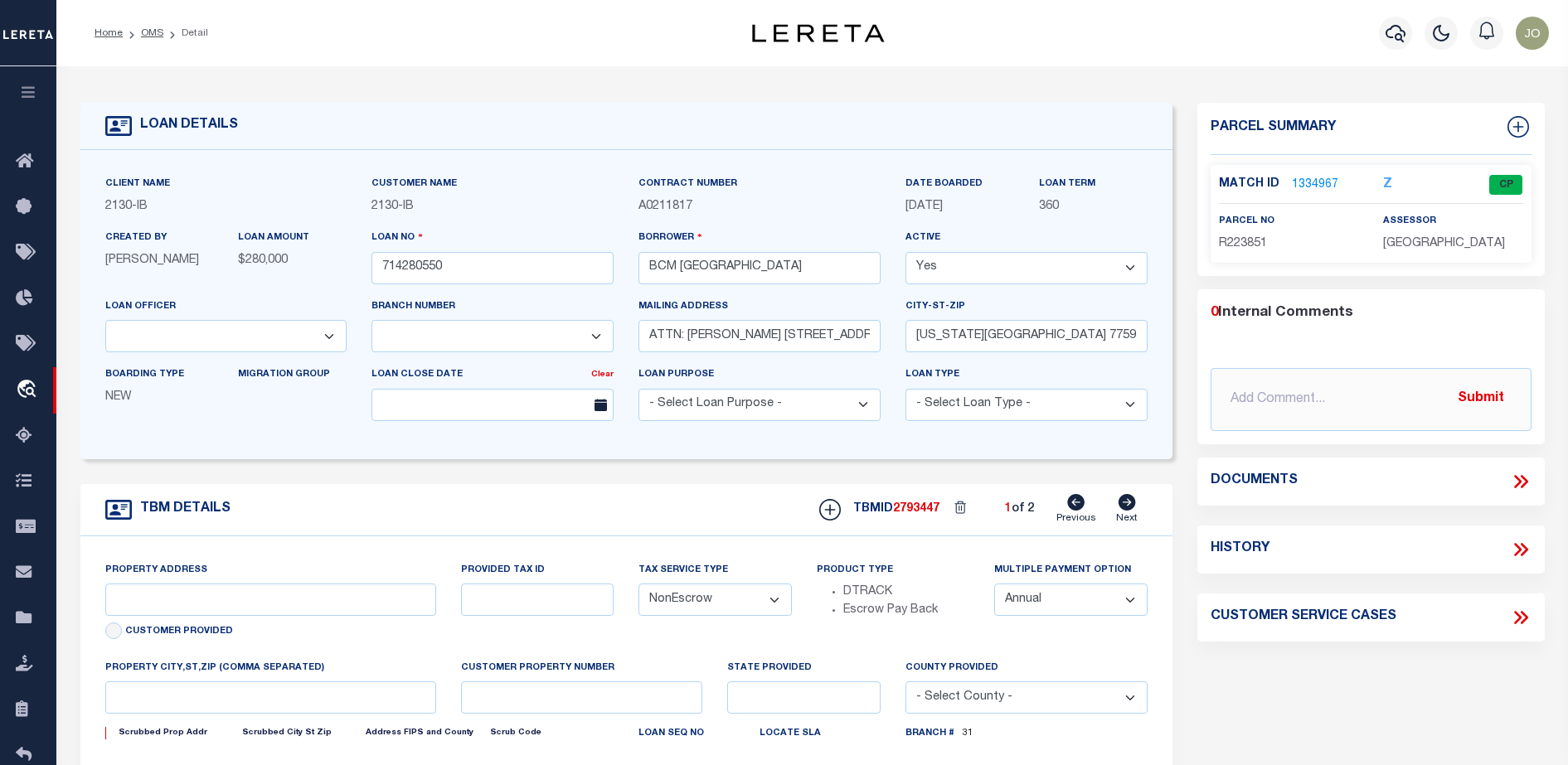
select select "2702"
select select "7065"
type input "[STREET_ADDRESS]"
select select
type input "[US_STATE][GEOGRAPHIC_DATA] 77590"
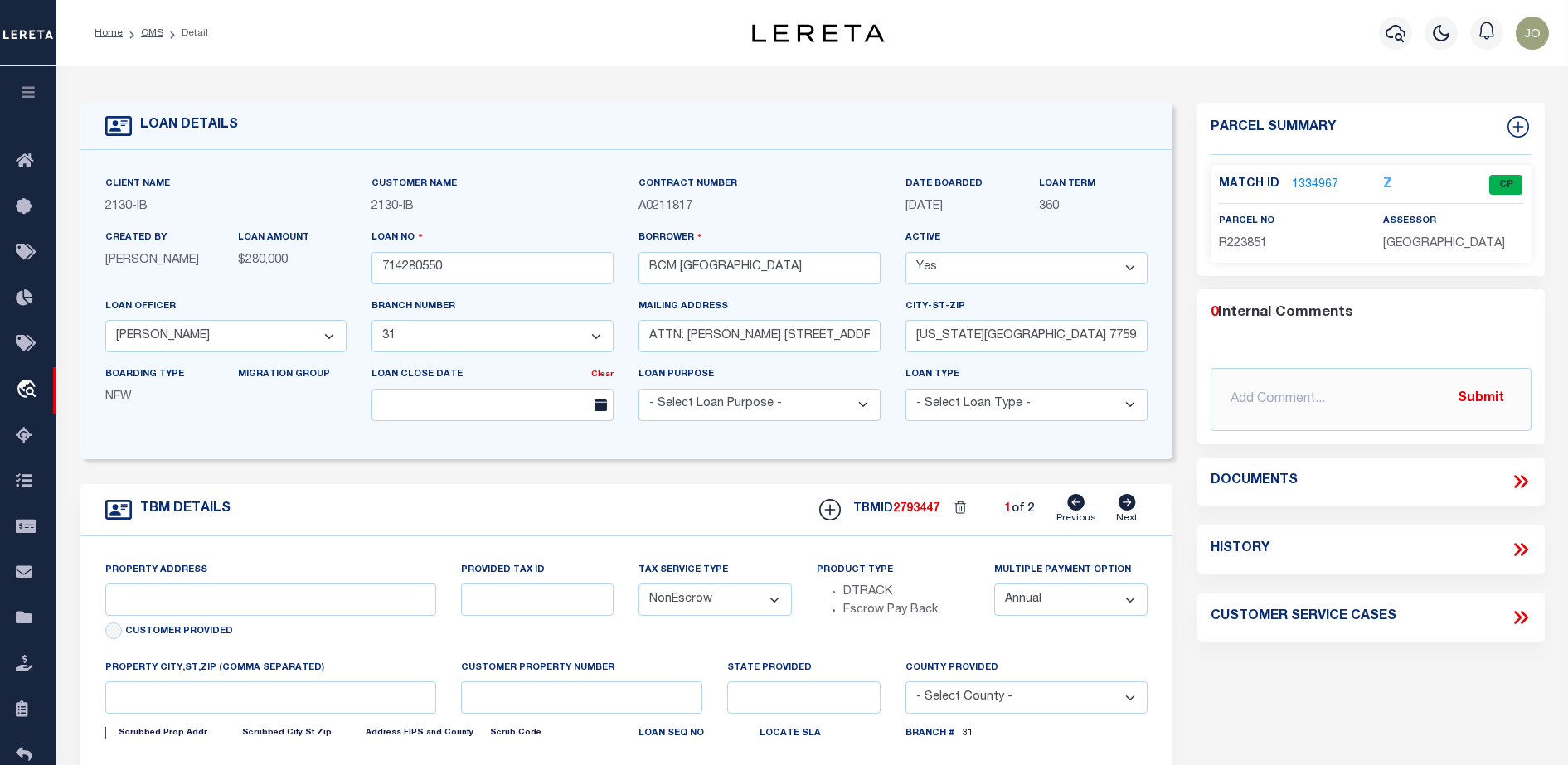
type input "[US_STATE]"
type input "[GEOGRAPHIC_DATA]"
select select
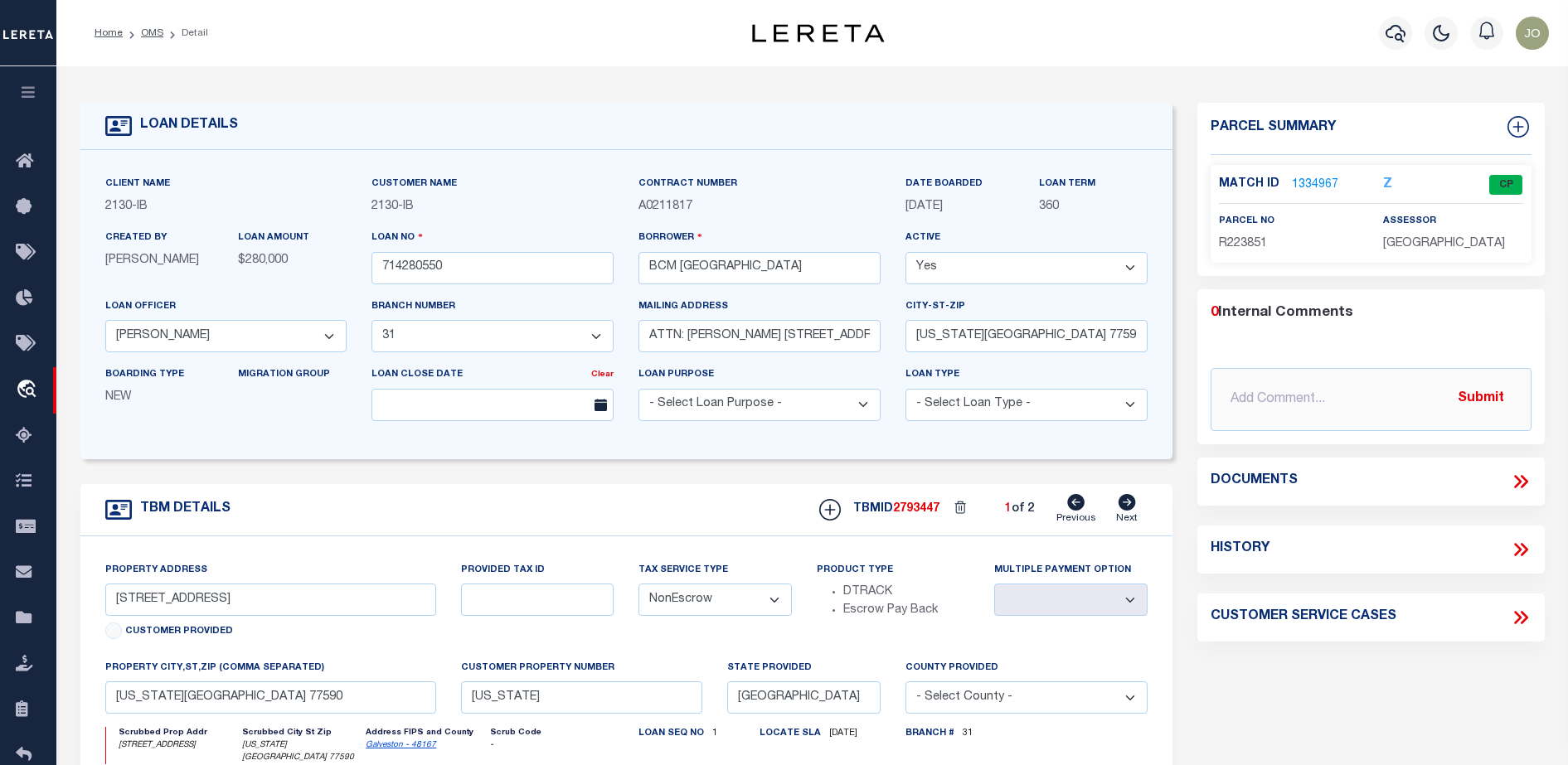
click at [1520, 480] on icon at bounding box center [1517, 481] width 7 height 14
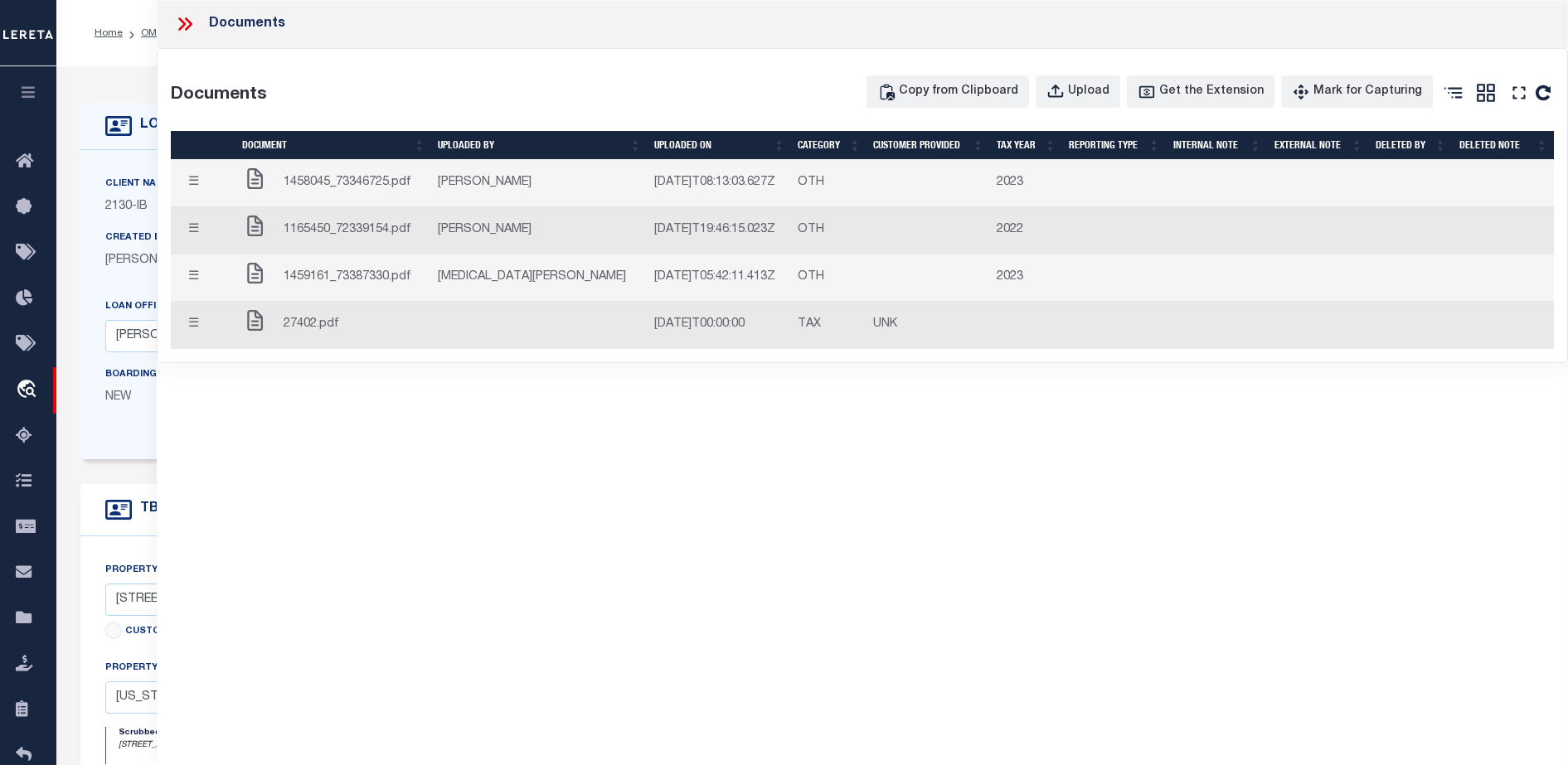
click at [186, 185] on button "☰" at bounding box center [193, 184] width 33 height 33
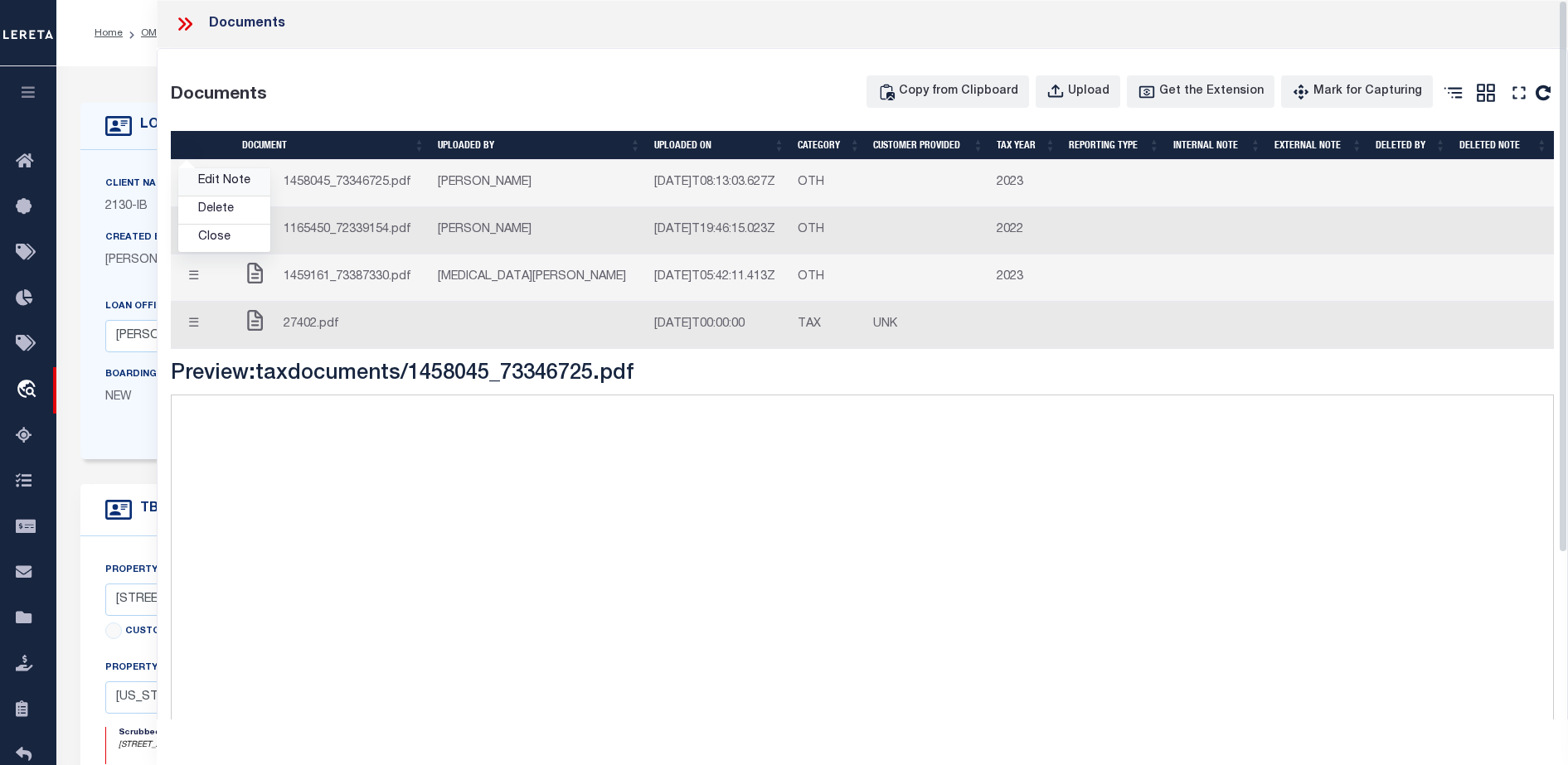
click at [202, 177] on link "Edit Note" at bounding box center [223, 181] width 92 height 27
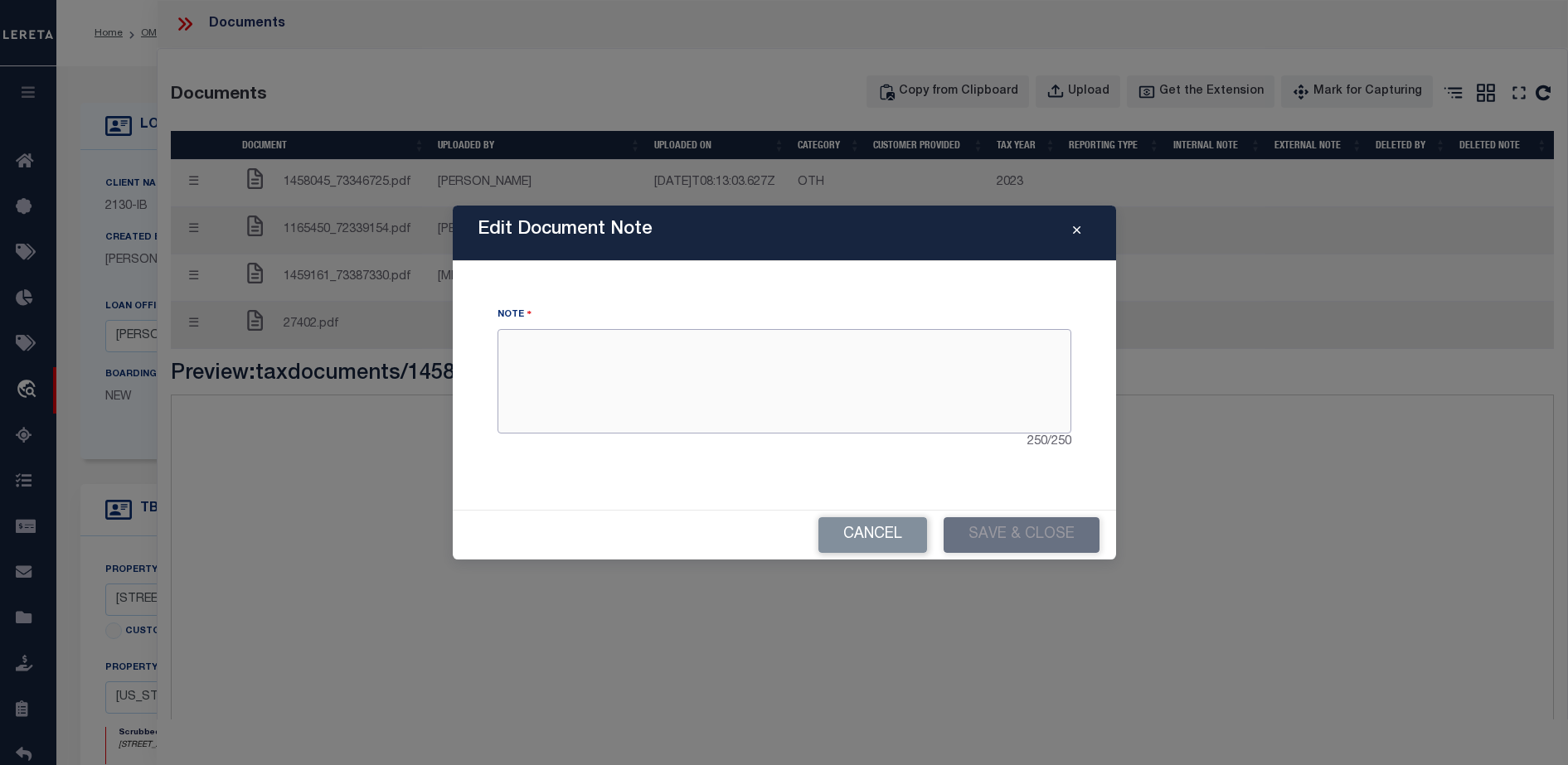
click at [740, 352] on textarea at bounding box center [784, 381] width 573 height 104
type textarea "asasfafafafa"
click at [1004, 537] on button "Save & Close" at bounding box center [1022, 535] width 156 height 35
click at [1065, 542] on button "Save & Close" at bounding box center [1022, 535] width 156 height 35
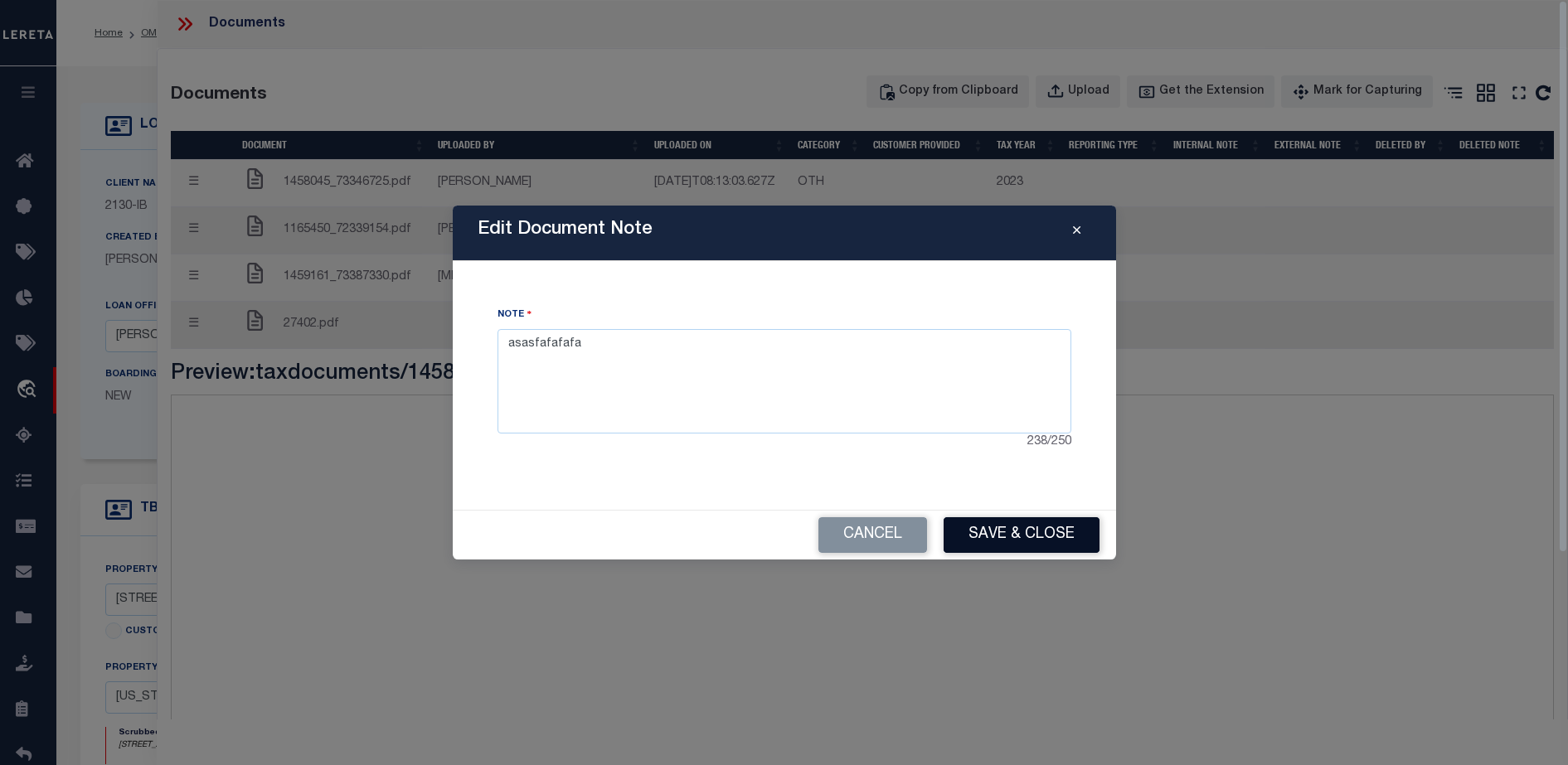
click at [1031, 526] on button "Save & Close" at bounding box center [1022, 535] width 156 height 35
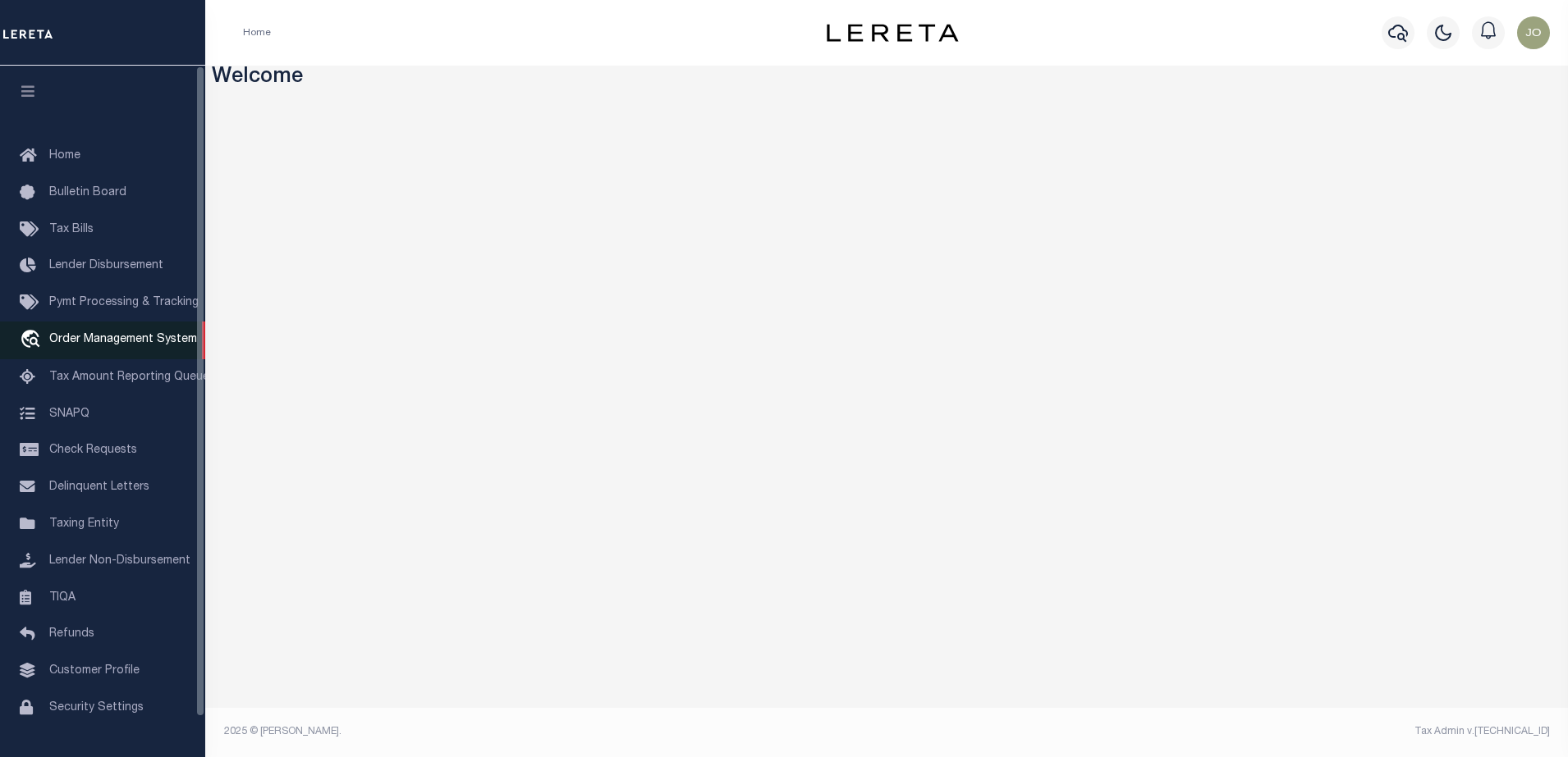
click at [112, 342] on span "Order Management System" at bounding box center [123, 339] width 147 height 12
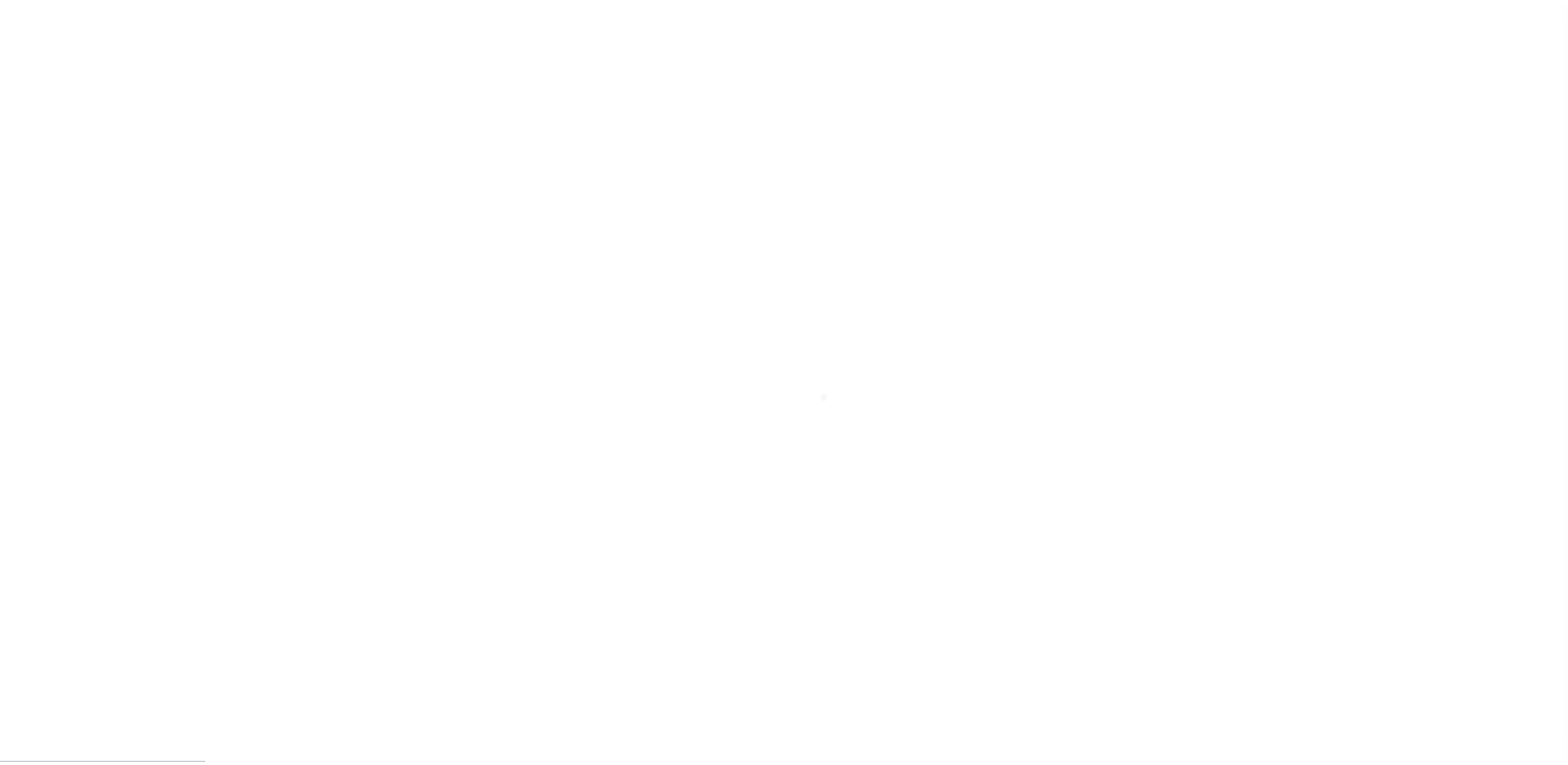
scroll to position [43, 0]
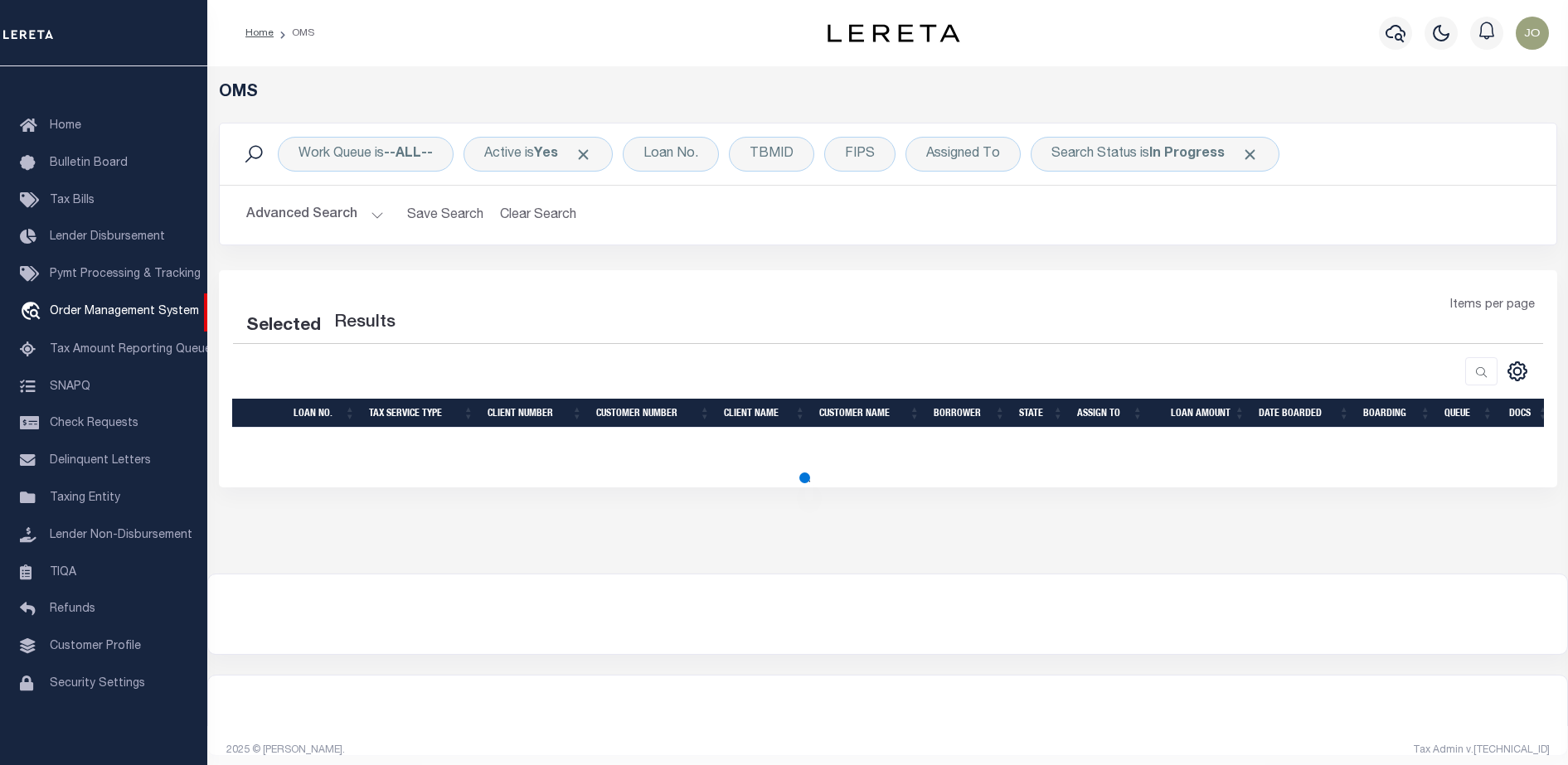
select select "200"
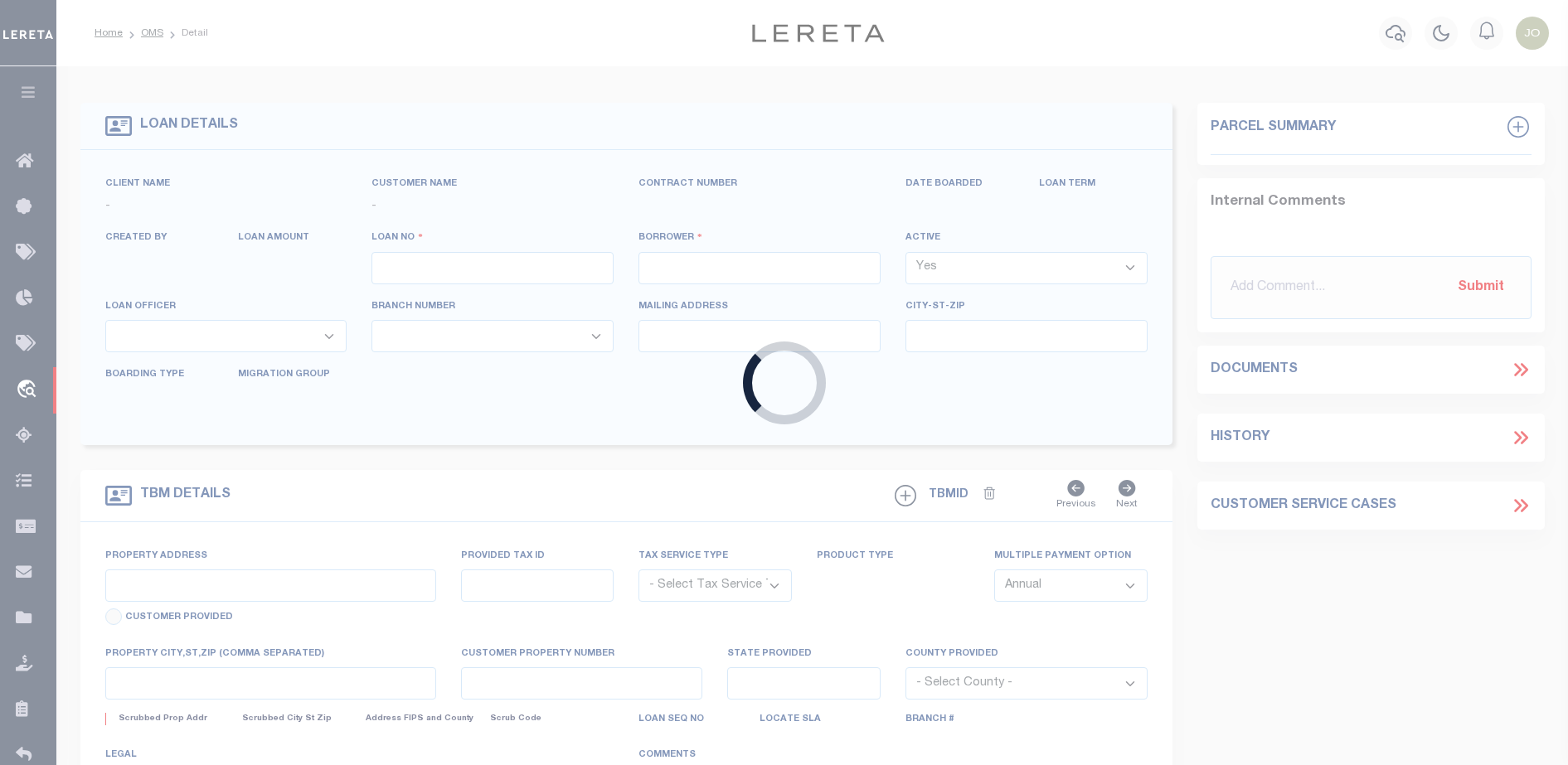
type input "714280550"
type input "BCM [GEOGRAPHIC_DATA]"
select select
type input "ATTN: [PERSON_NAME] [STREET_ADDRESS]"
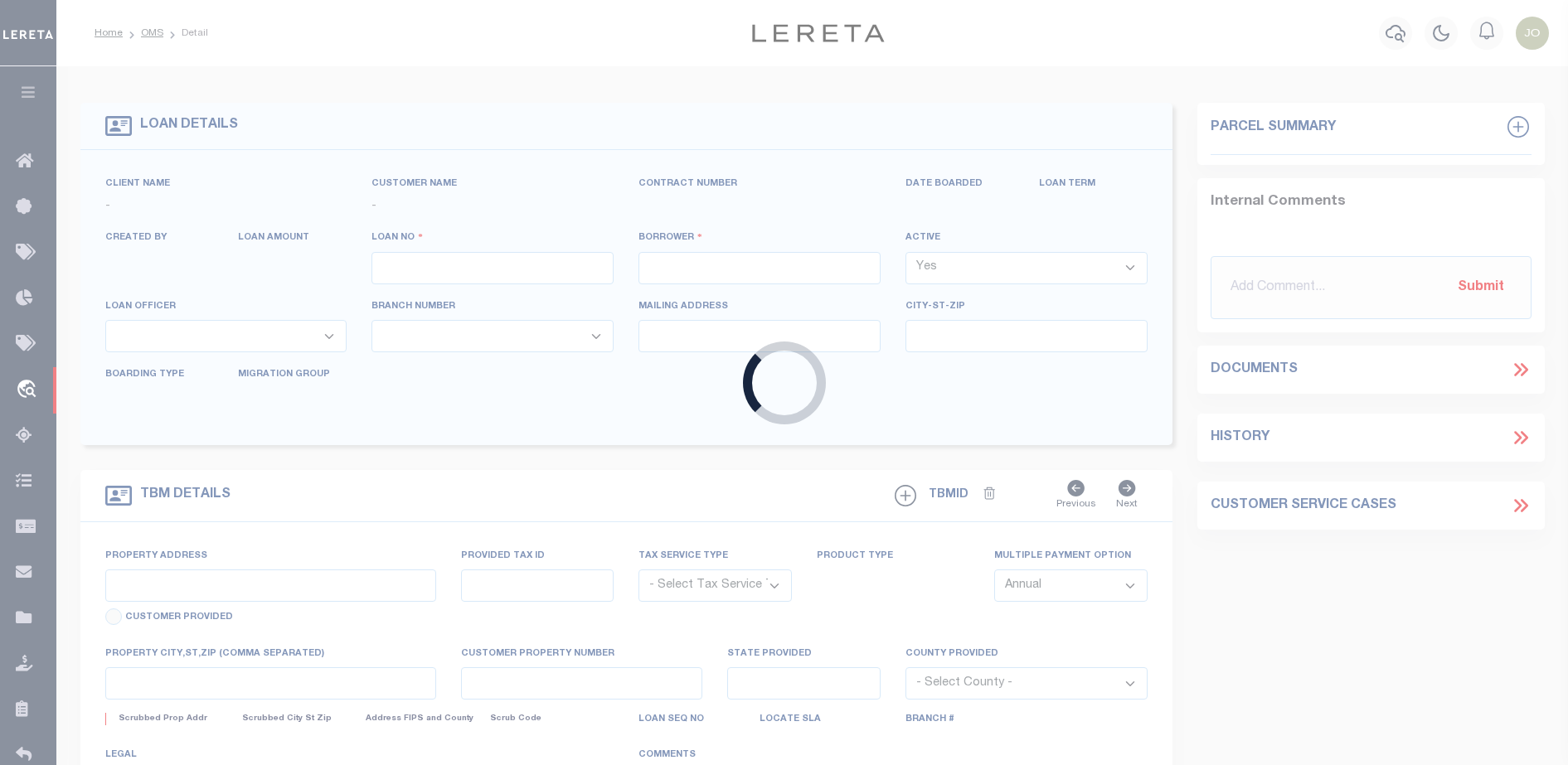
type input "[US_STATE][GEOGRAPHIC_DATA] 77591"
select select
select select "NonEscrow"
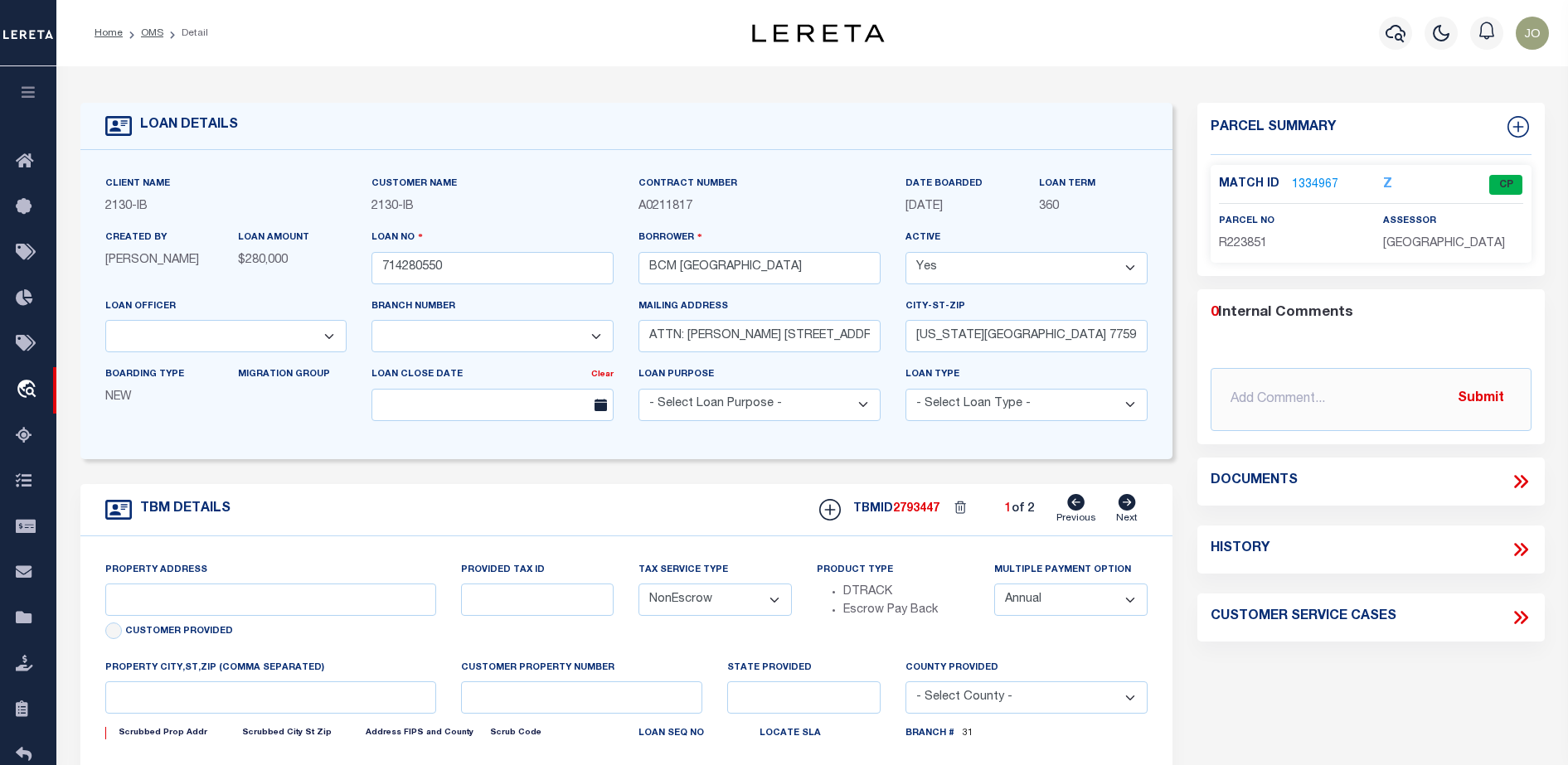
select select "2702"
select select "7065"
type input "[STREET_ADDRESS]"
select select
type input "[US_STATE][GEOGRAPHIC_DATA] 77590"
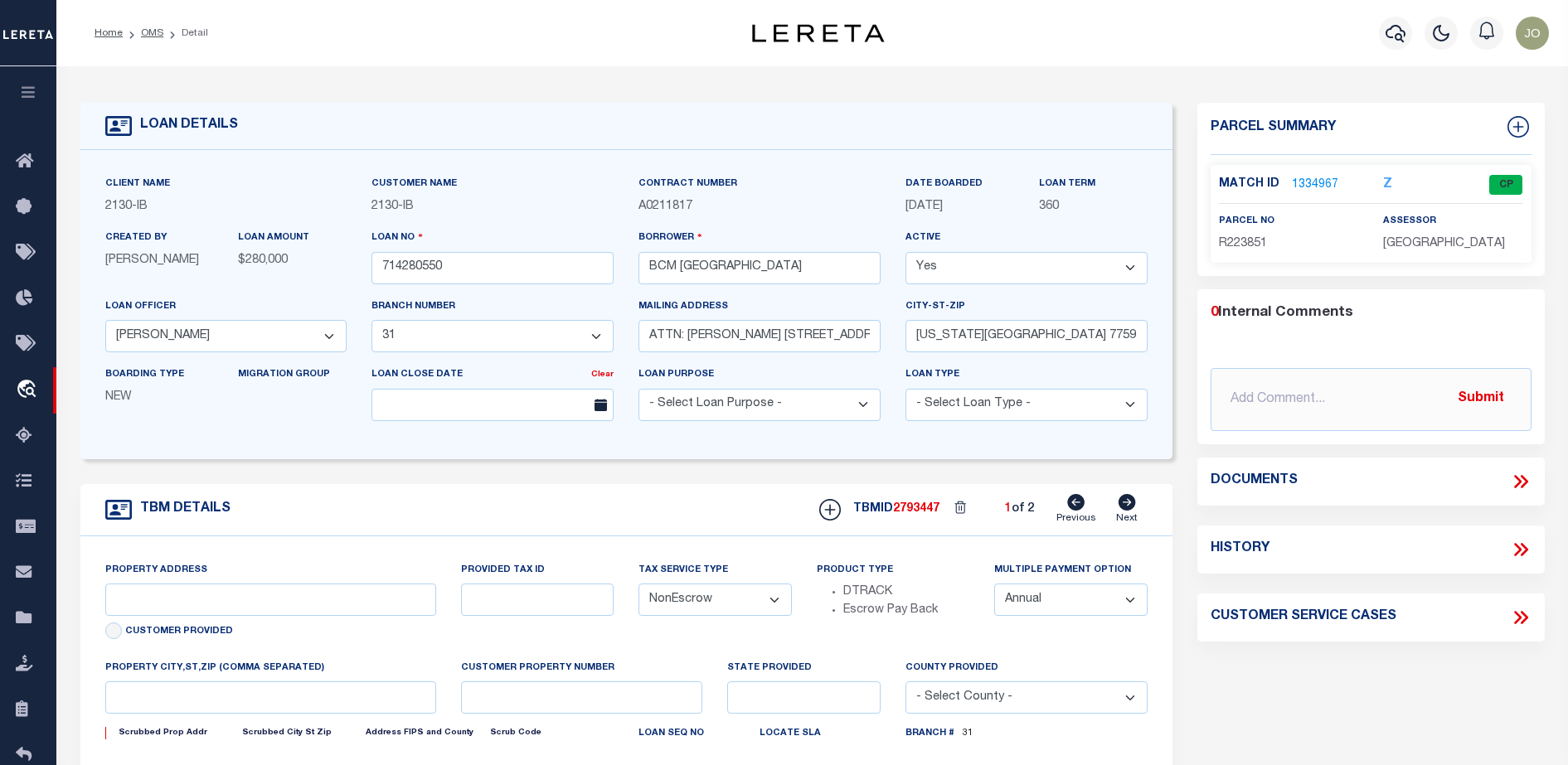
type input "[US_STATE]"
type input "[GEOGRAPHIC_DATA]"
select select
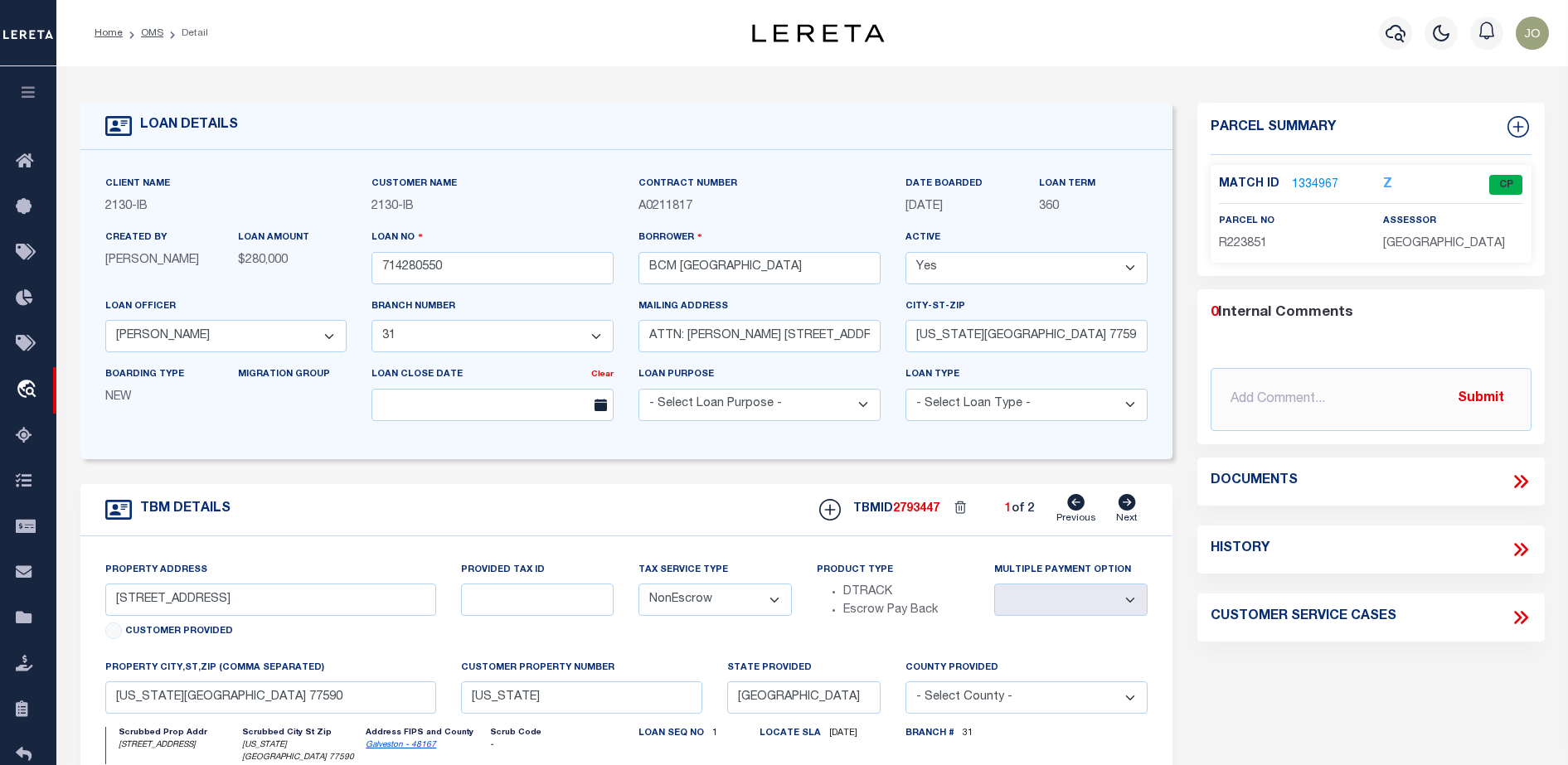
click at [1519, 487] on icon at bounding box center [1521, 482] width 22 height 22
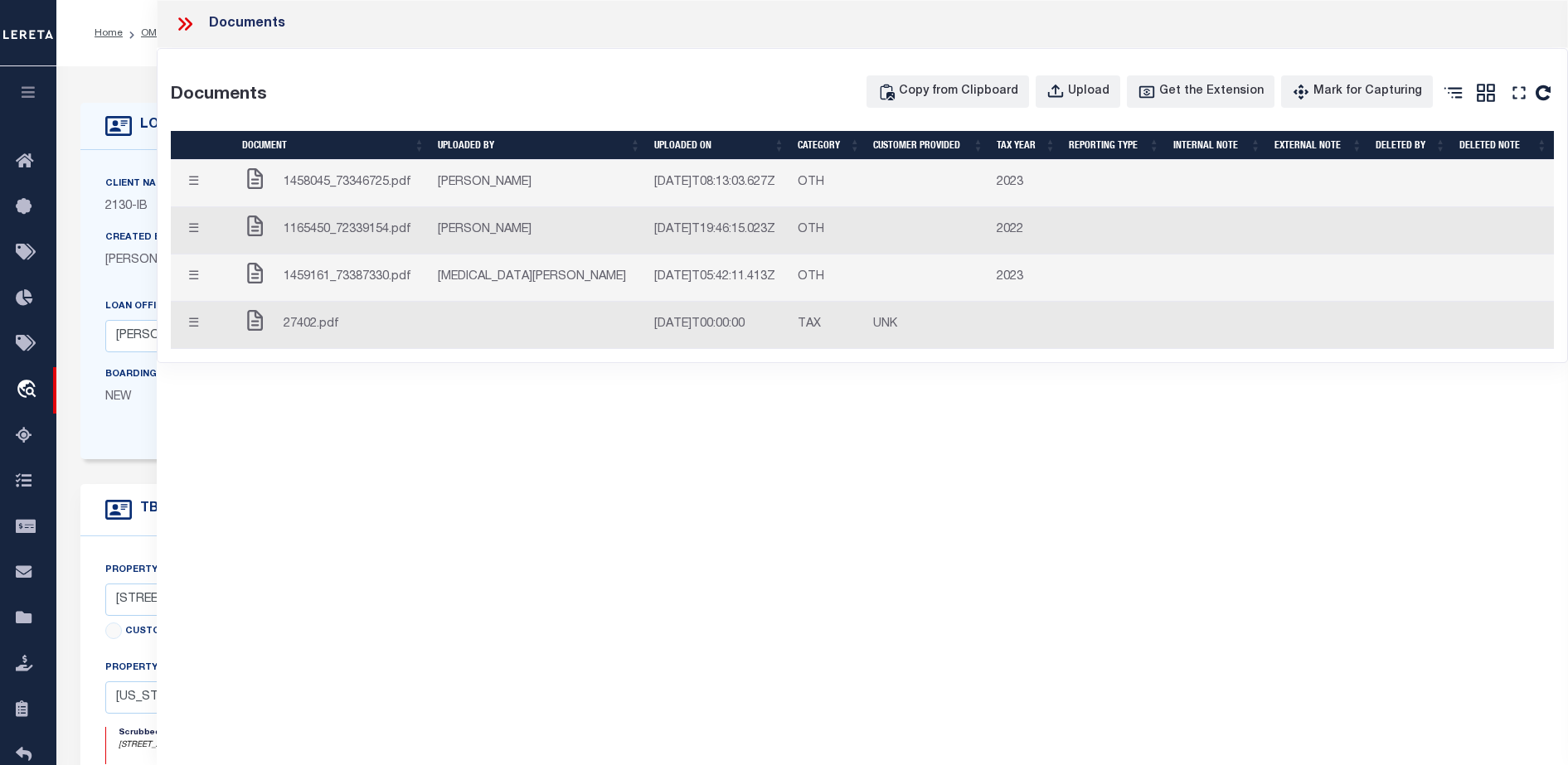
click at [191, 183] on button "☰" at bounding box center [193, 184] width 33 height 33
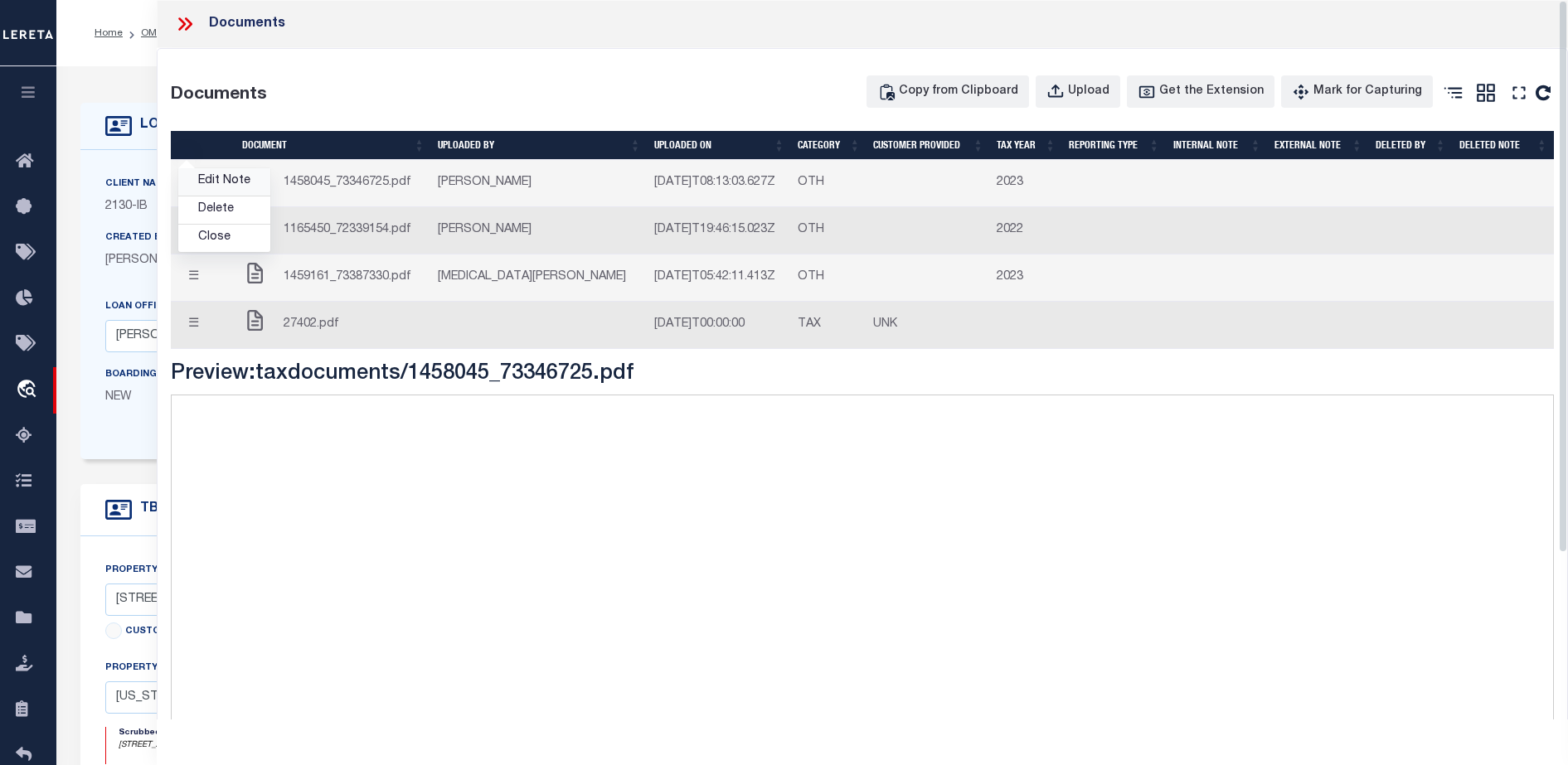
click at [225, 188] on link "Edit Note" at bounding box center [223, 181] width 92 height 27
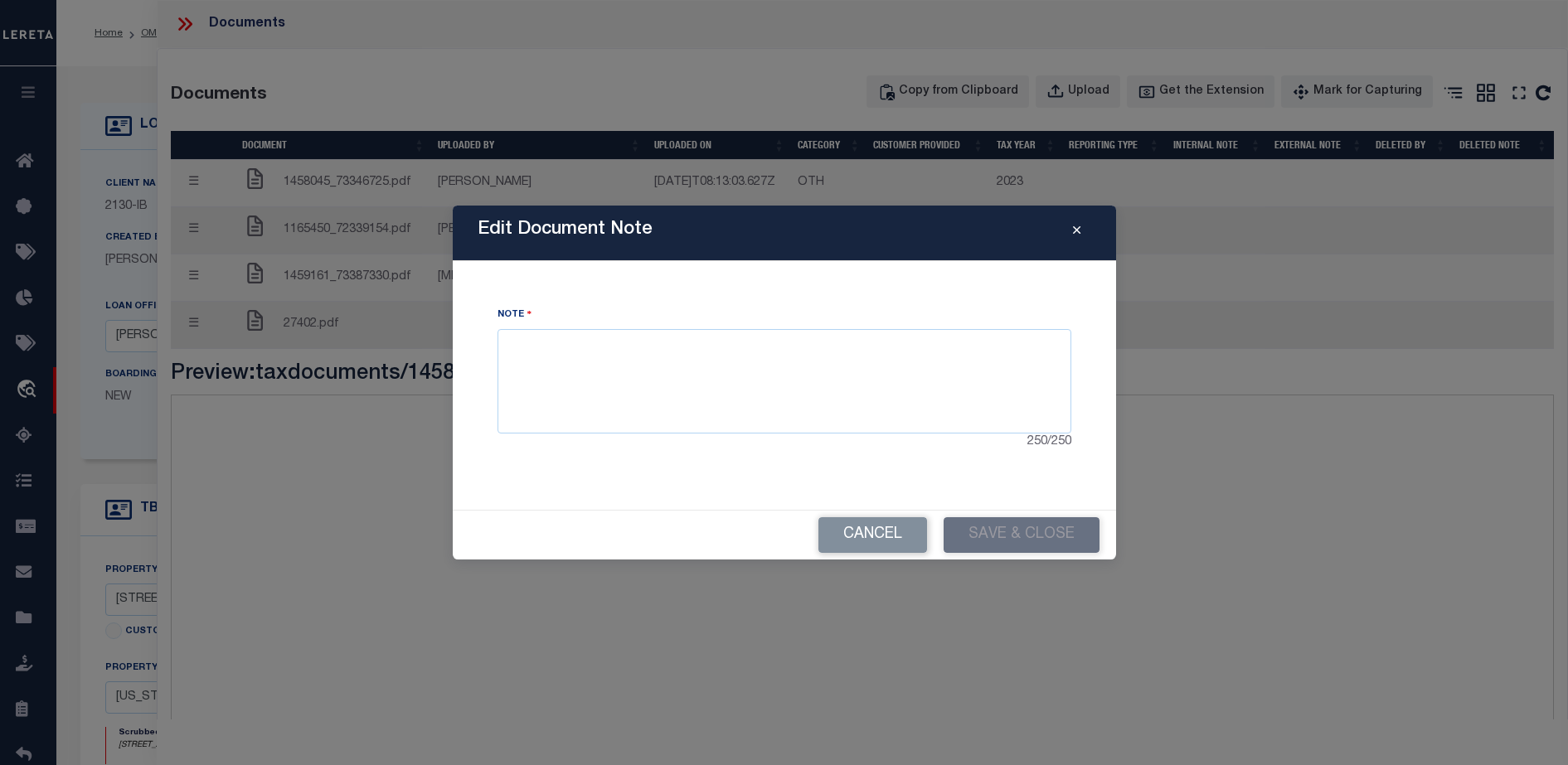
click at [724, 435] on div "250 / 250" at bounding box center [784, 443] width 573 height 18
click at [715, 413] on textarea at bounding box center [784, 381] width 573 height 104
type textarea "dsfsdfsdfsdfs"
click at [1009, 533] on button "Save & Close" at bounding box center [1022, 535] width 156 height 35
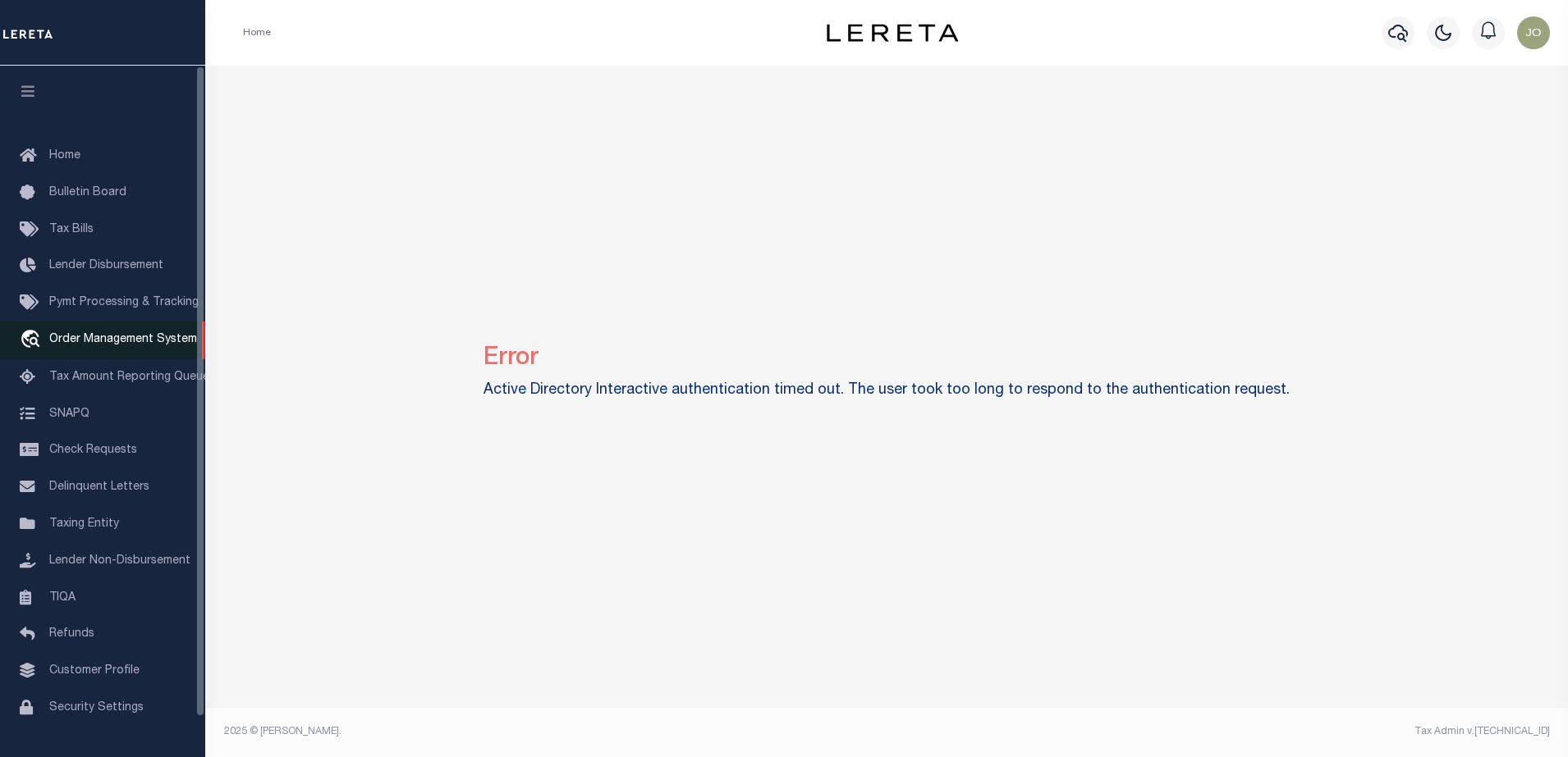
click at [125, 346] on span "Order Management System" at bounding box center [123, 339] width 147 height 12
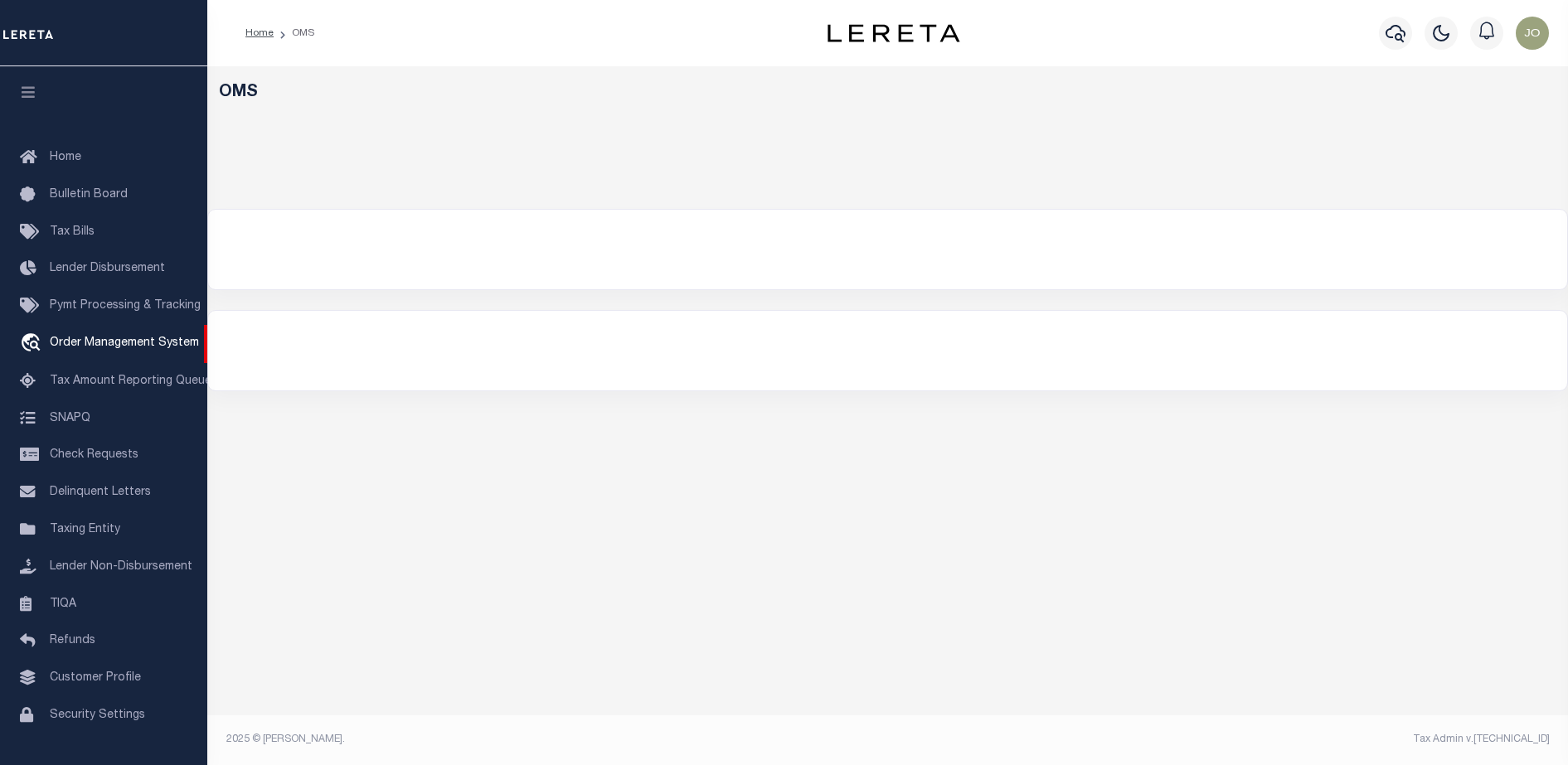
select select "200"
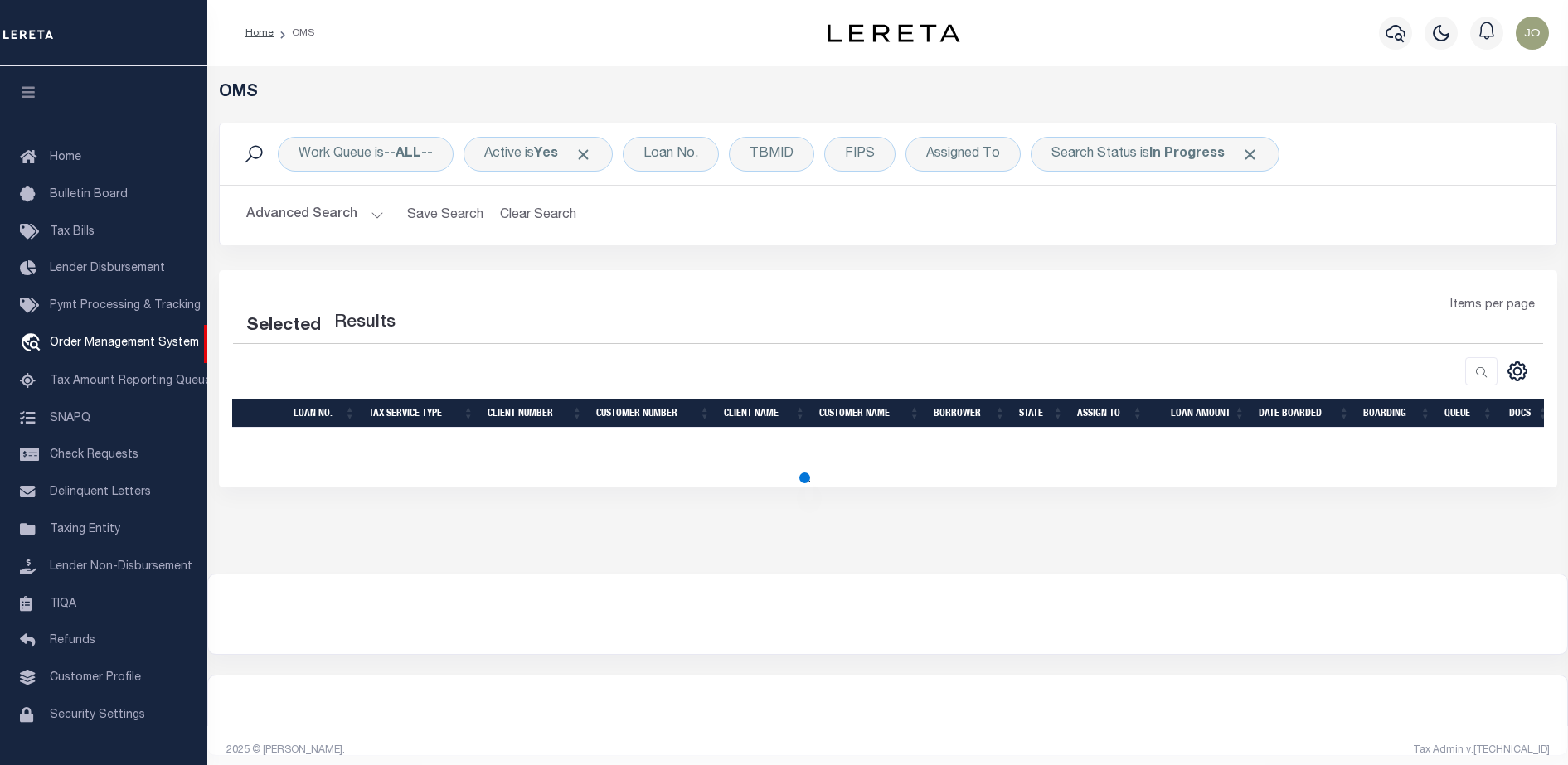
select select "200"
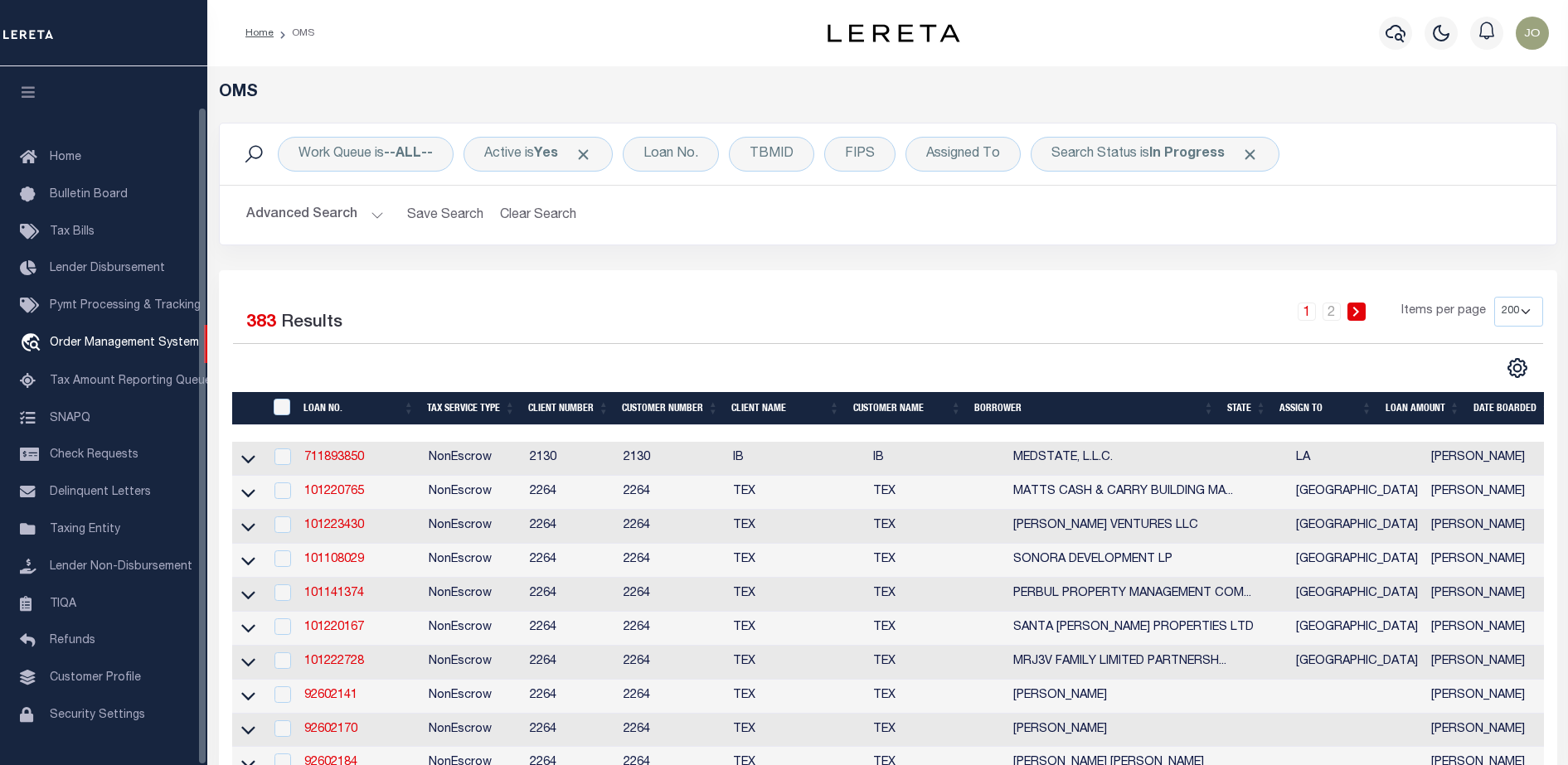
scroll to position [43, 0]
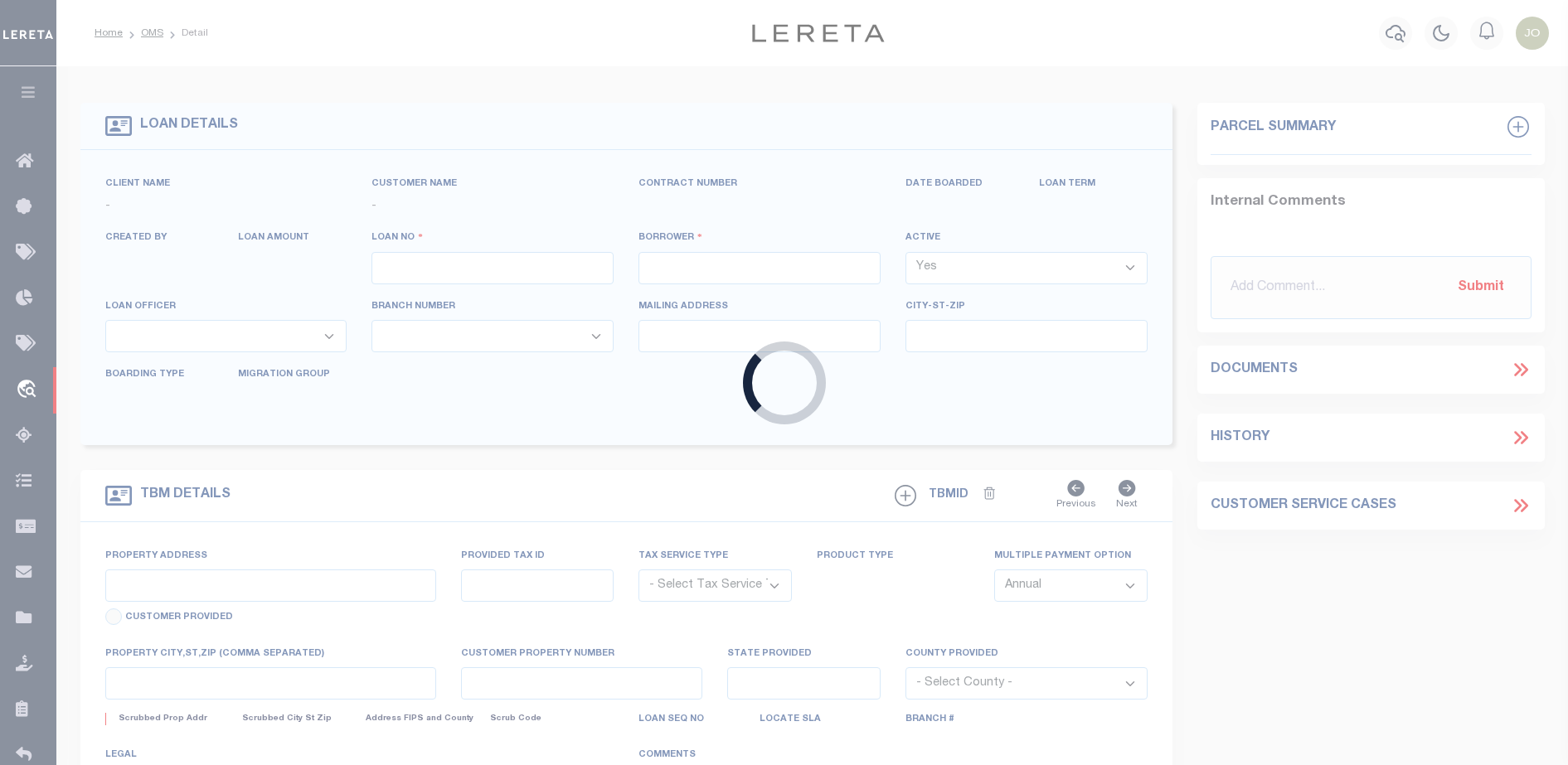
type input "714280550"
type input "BCM [GEOGRAPHIC_DATA]"
select select
type input "ATTN: [PERSON_NAME] [STREET_ADDRESS]"
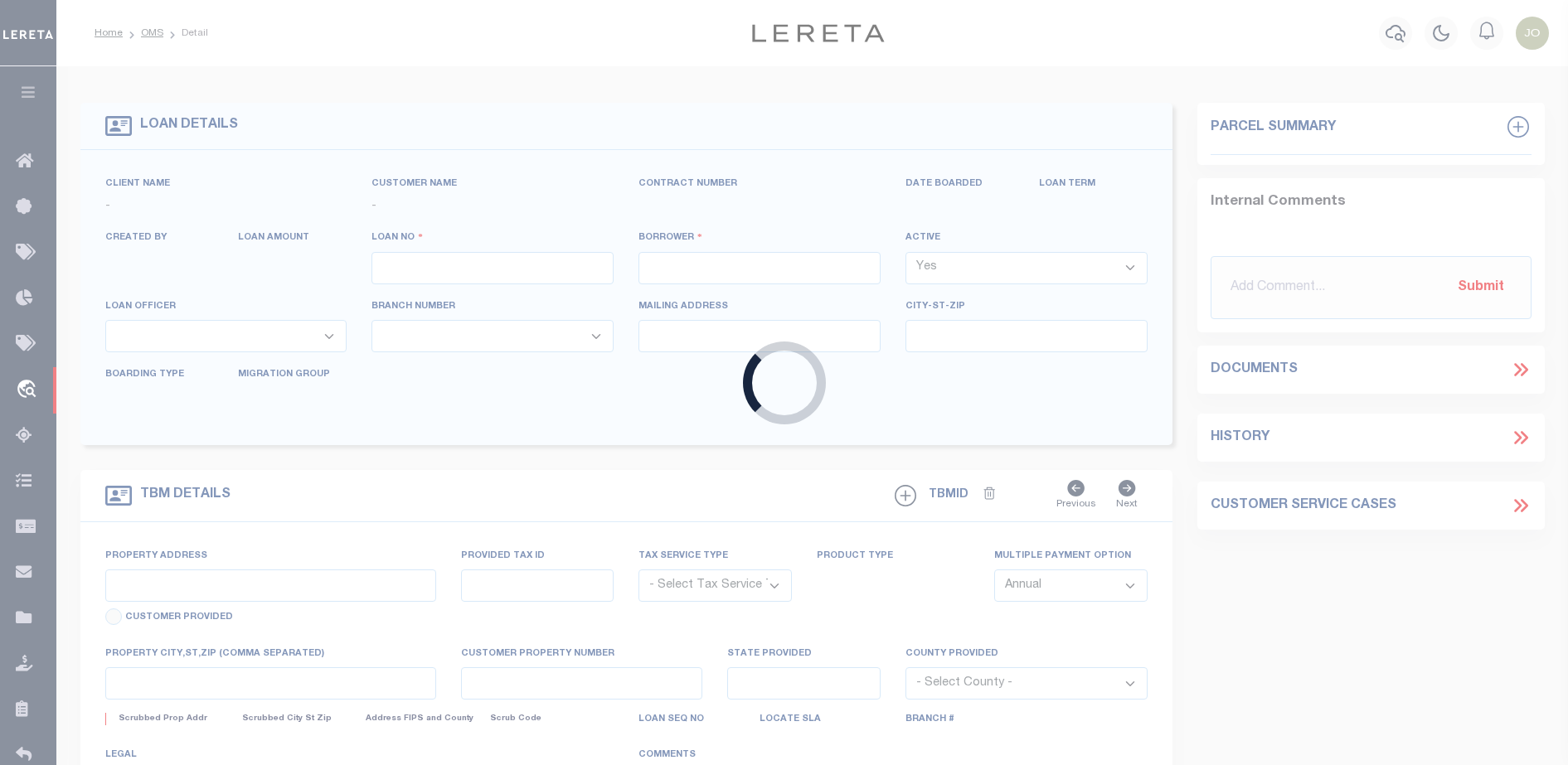
type input "[US_STATE][GEOGRAPHIC_DATA] 77591"
select select
select select "NonEscrow"
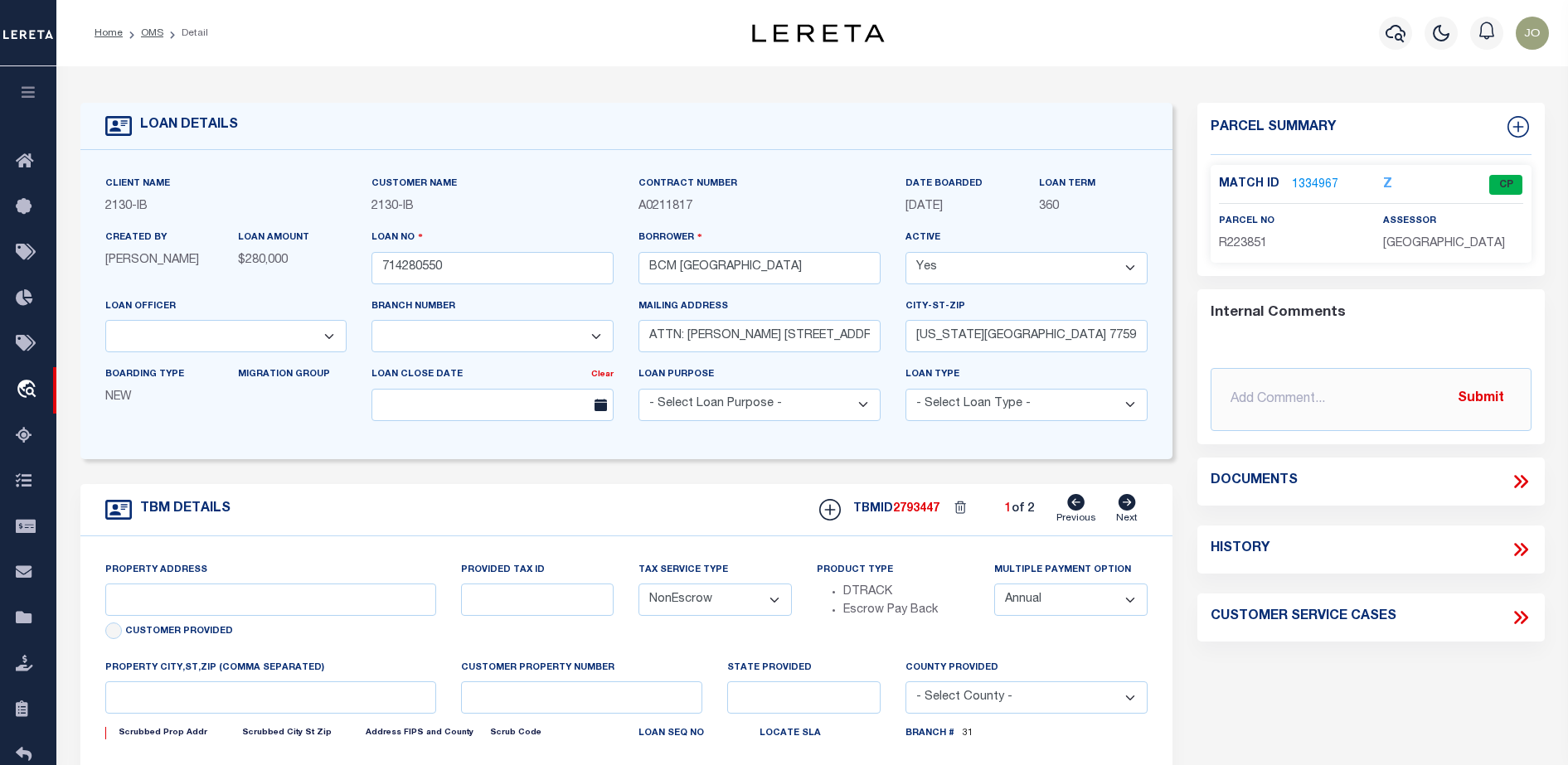
select select "2702"
select select "7065"
click at [1528, 487] on icon at bounding box center [1521, 482] width 22 height 22
type input "[STREET_ADDRESS]"
select select
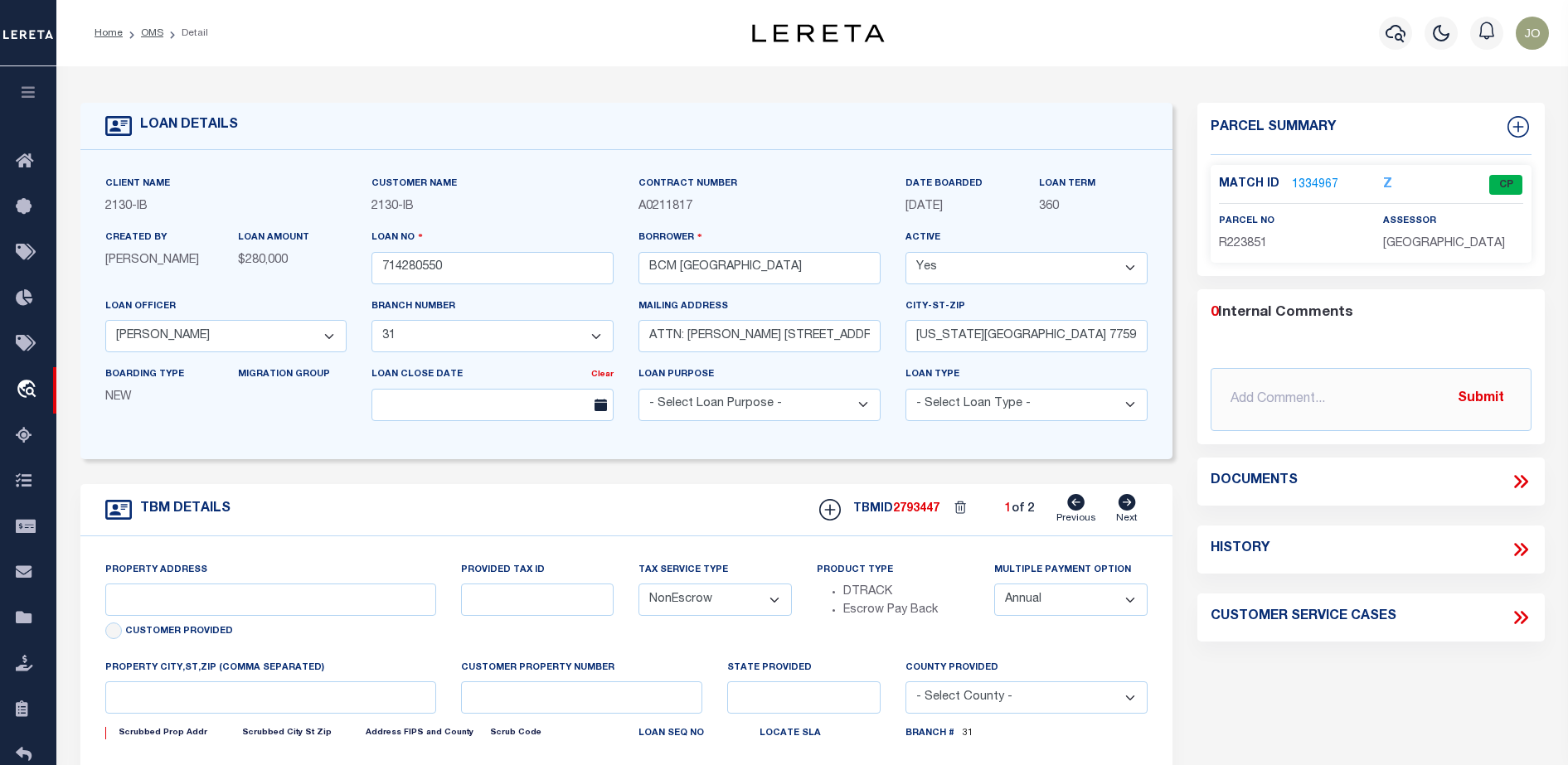
type input "[US_STATE][GEOGRAPHIC_DATA] 77590"
type input "[US_STATE]"
type input "[GEOGRAPHIC_DATA]"
select select
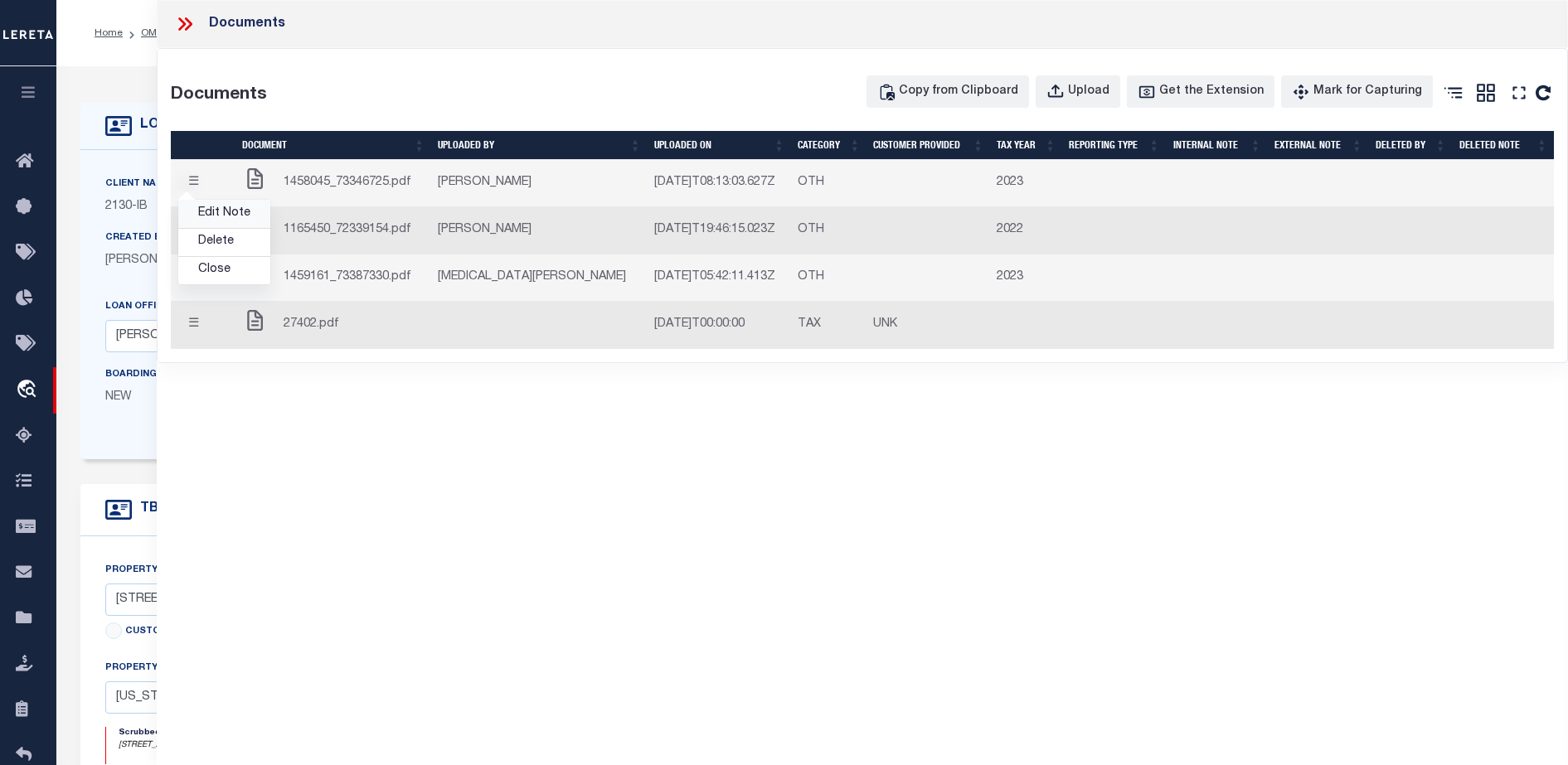
click at [237, 214] on link "Edit Note" at bounding box center [223, 213] width 92 height 27
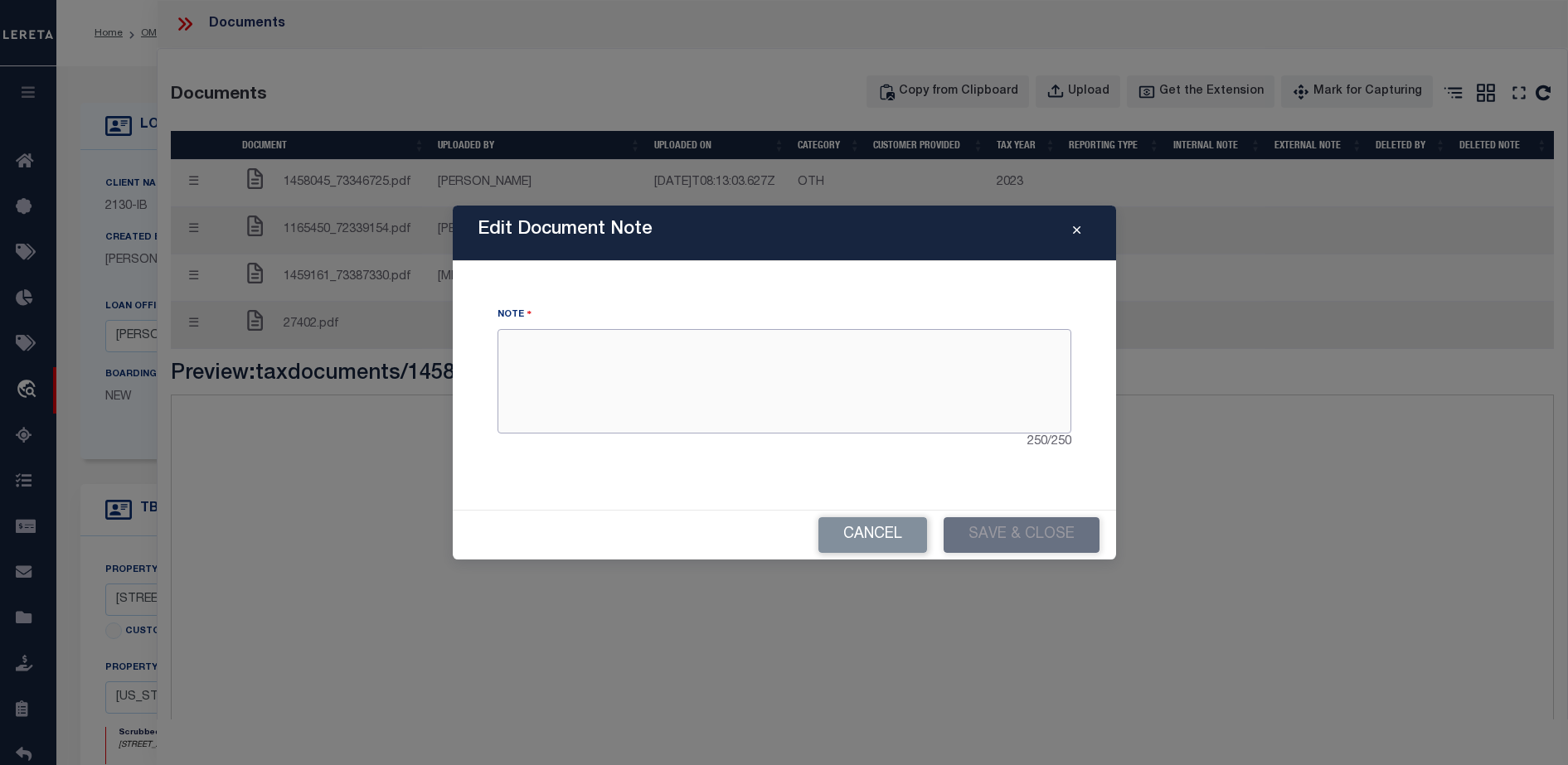
click at [681, 363] on textarea at bounding box center [784, 381] width 573 height 104
type textarea "rtwegfdfdhdghhdf"
click at [979, 546] on button "Save & Close" at bounding box center [1022, 535] width 156 height 35
click at [1079, 230] on icon "Close" at bounding box center [1076, 231] width 7 height 13
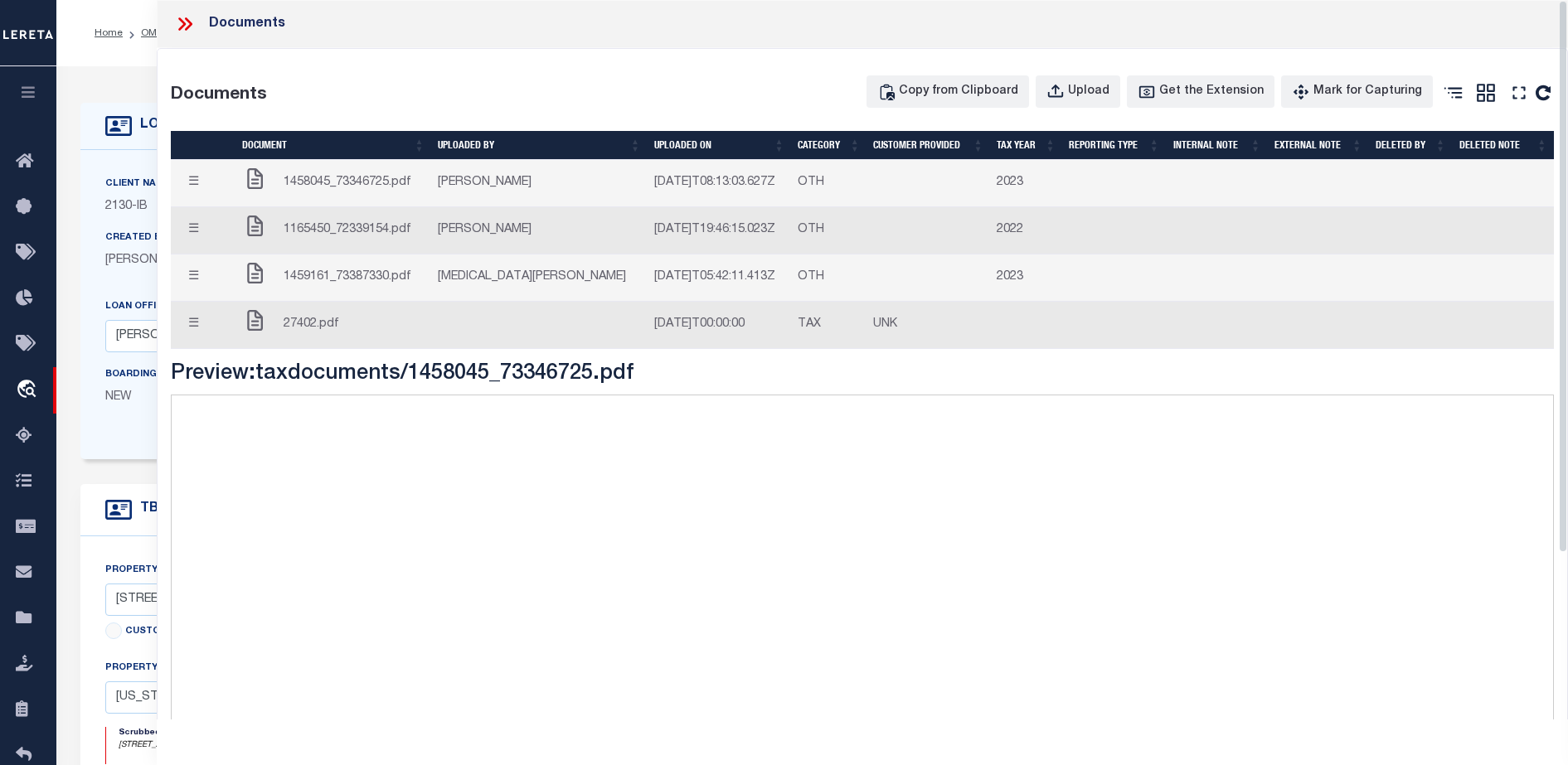
click at [196, 181] on button "☰" at bounding box center [193, 184] width 33 height 33
click at [220, 205] on link "Delete" at bounding box center [223, 211] width 92 height 27
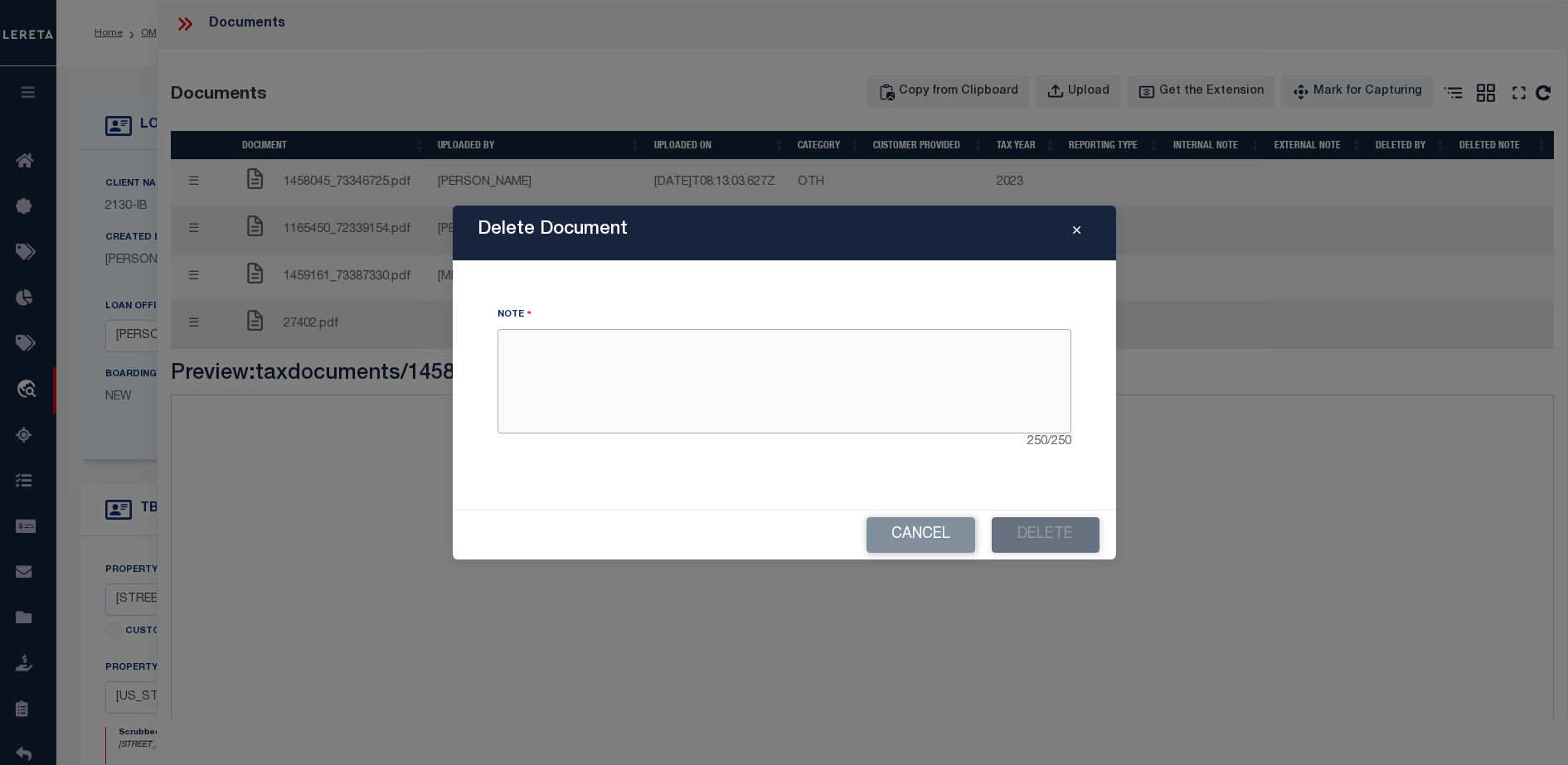
click at [809, 354] on textarea at bounding box center [784, 381] width 573 height 104
type textarea "dsadadsadasdasda"
click at [1053, 535] on button "Delete" at bounding box center [1045, 535] width 108 height 35
